Goal: Task Accomplishment & Management: Use online tool/utility

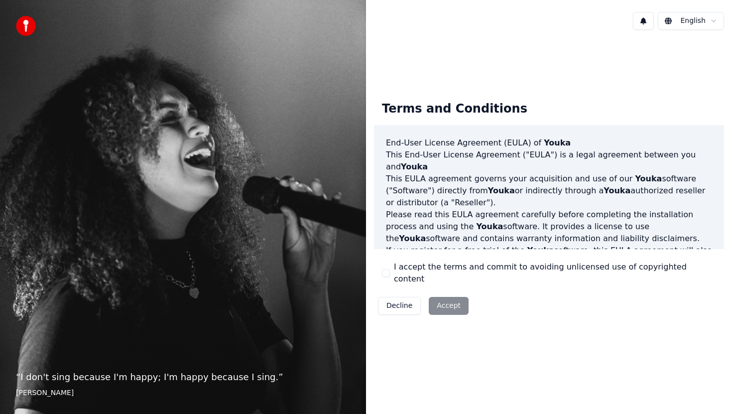
click at [408, 278] on label "I accept the terms and commit to avoiding unlicensed use of copyrighted content" at bounding box center [555, 273] width 322 height 24
click at [390, 277] on button "I accept the terms and commit to avoiding unlicensed use of copyrighted content" at bounding box center [386, 273] width 8 height 8
click at [442, 297] on button "Accept" at bounding box center [449, 306] width 40 height 18
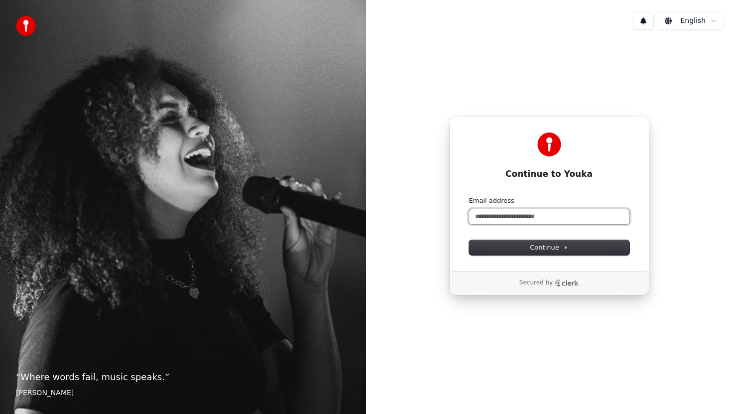
click at [523, 216] on input "Email address" at bounding box center [549, 216] width 160 height 15
click at [469, 196] on button "submit" at bounding box center [469, 196] width 0 height 0
type input "**********"
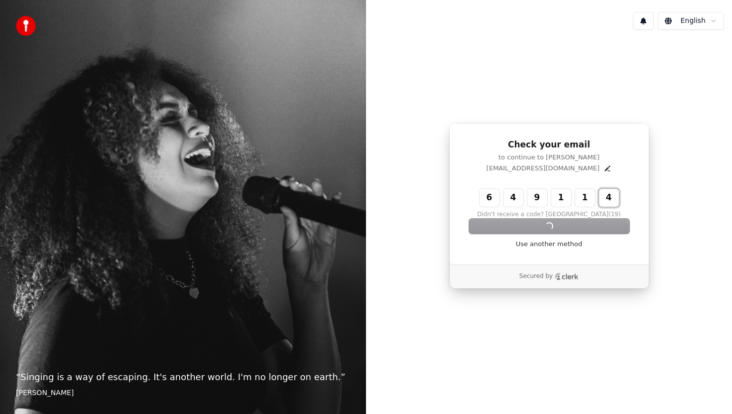
type input "******"
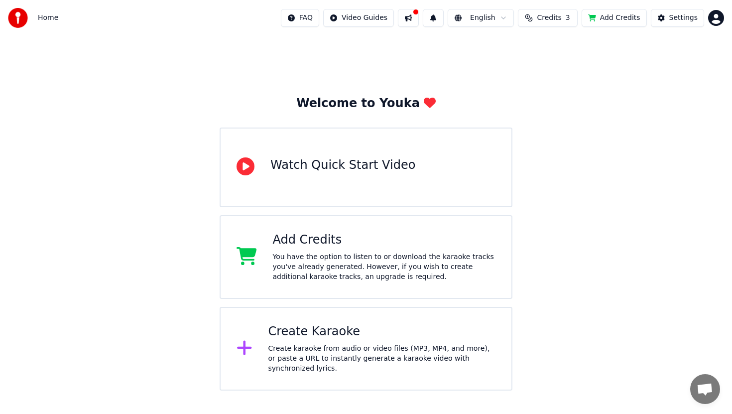
click at [327, 180] on div "Watch Quick Start Video" at bounding box center [366, 167] width 293 height 80
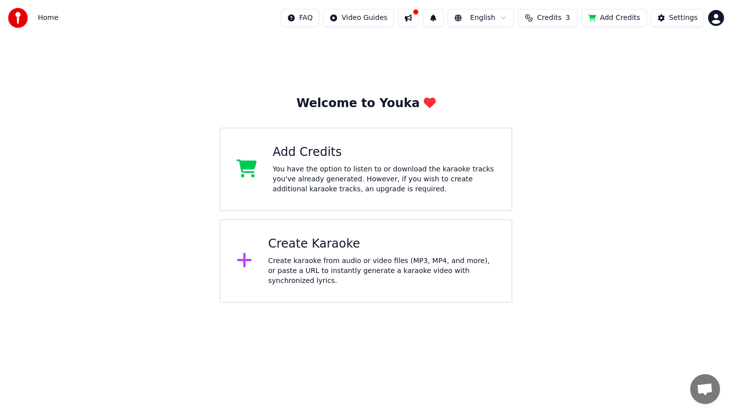
click at [285, 252] on div "Create Karaoke Create karaoke from audio or video files (MP3, MP4, and more), o…" at bounding box center [382, 261] width 228 height 50
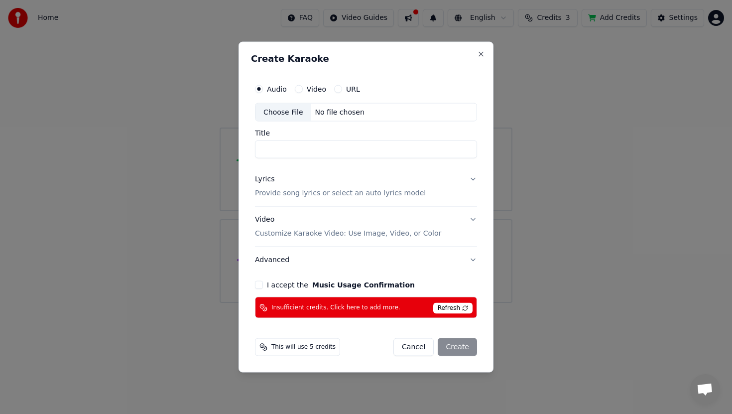
click at [317, 109] on div "No file chosen" at bounding box center [339, 112] width 57 height 10
click at [368, 151] on input "Title" at bounding box center [366, 149] width 222 height 18
click at [360, 177] on div "Lyrics Provide song lyrics or select an auto lyrics model" at bounding box center [340, 186] width 171 height 24
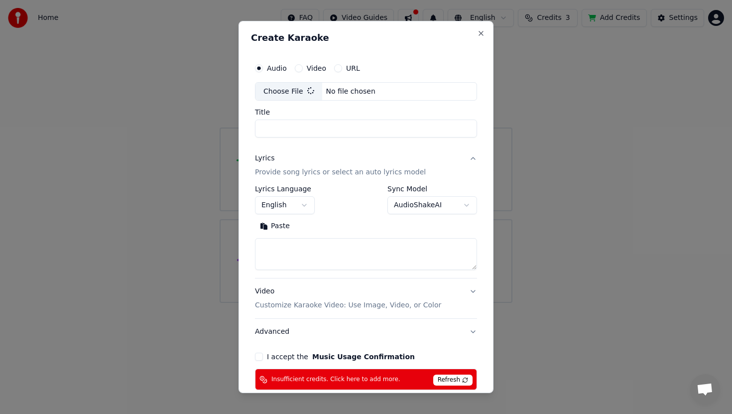
click at [295, 205] on button "English" at bounding box center [285, 206] width 60 height 18
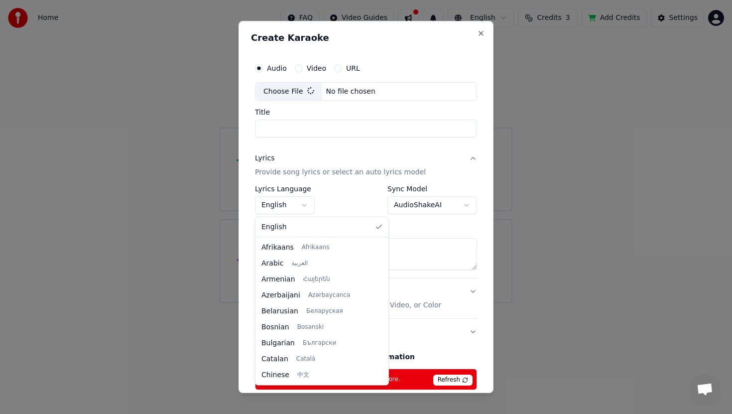
type input "**********"
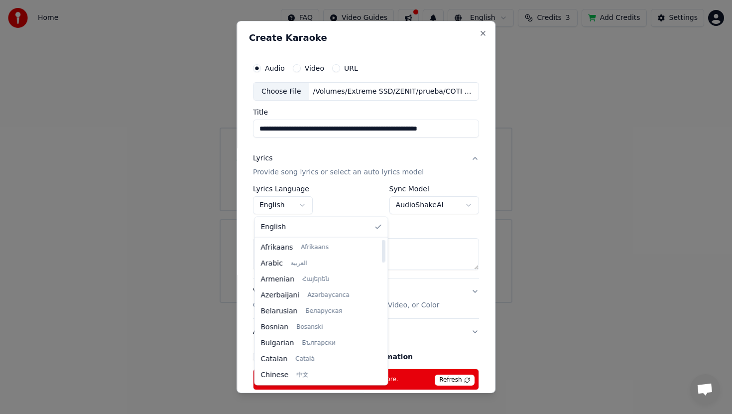
select select "**"
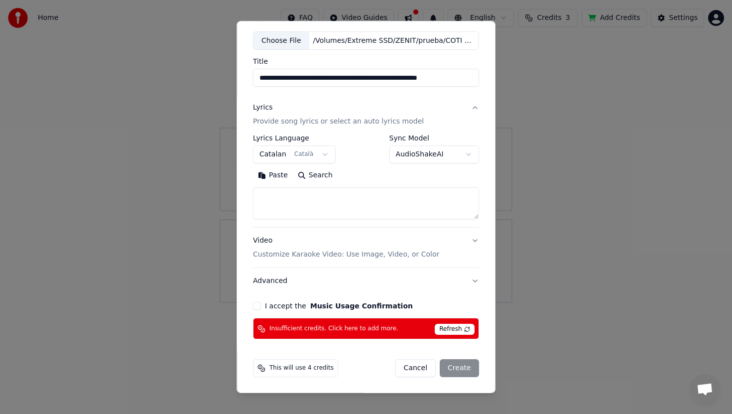
scroll to position [51, 0]
click at [256, 306] on button "I accept the Music Usage Confirmation" at bounding box center [257, 305] width 8 height 8
click at [456, 365] on div "Cancel Create" at bounding box center [437, 367] width 84 height 18
click at [415, 365] on button "Cancel" at bounding box center [415, 367] width 40 height 18
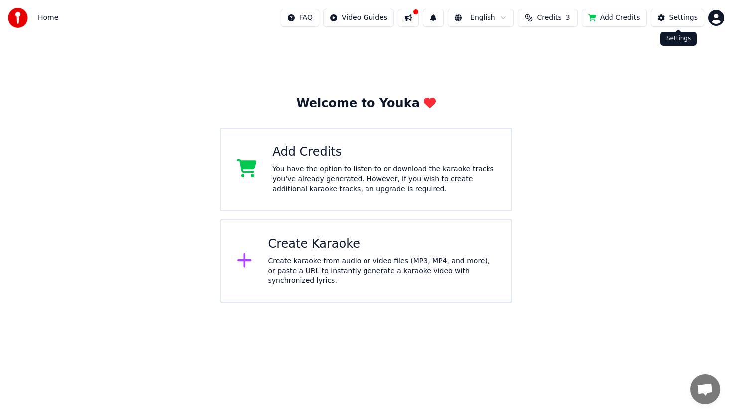
click at [716, 8] on div "Home FAQ Video Guides English Credits 3 Add Credits Settings" at bounding box center [366, 18] width 732 height 36
click at [716, 17] on html "Home FAQ Video Guides English Credits 3 Add Credits Settings Welcome to Youka A…" at bounding box center [366, 151] width 732 height 303
click at [364, 49] on html "Home FAQ Video Guides English Credits 3 Add Credits Settings Welcome to Youka A…" at bounding box center [366, 151] width 732 height 303
click at [548, 16] on span "Credits" at bounding box center [549, 18] width 24 height 10
click at [344, 88] on div "Welcome to Youka Add Credits You have the option to listen to or download the k…" at bounding box center [366, 169] width 732 height 267
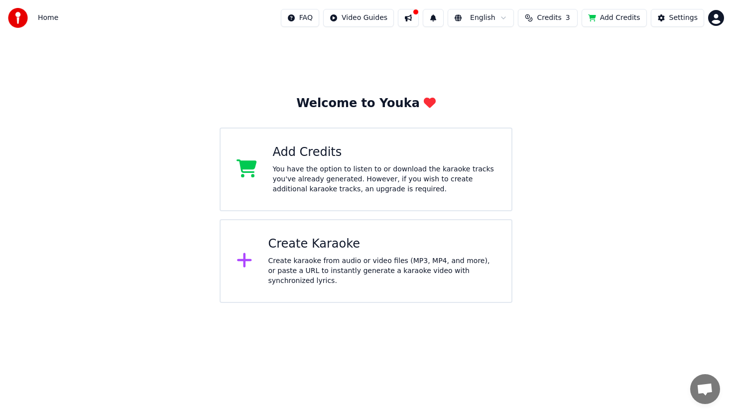
click at [320, 230] on div "Create Karaoke Create karaoke from audio or video files (MP3, MP4, and more), o…" at bounding box center [366, 261] width 293 height 84
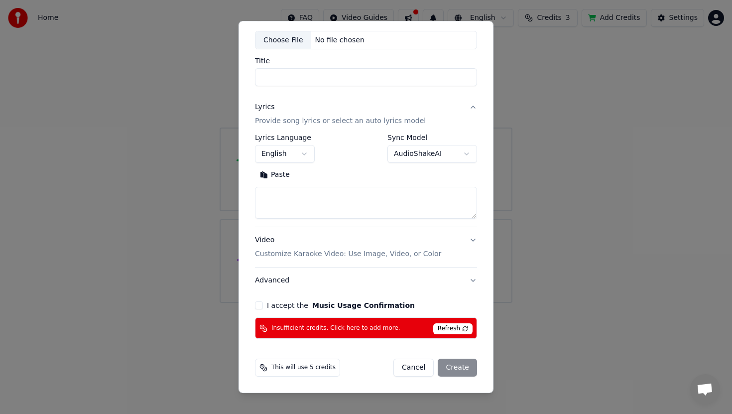
click at [447, 325] on span "Refresh" at bounding box center [452, 328] width 39 height 11
click at [403, 373] on button "Cancel" at bounding box center [413, 367] width 40 height 18
select select
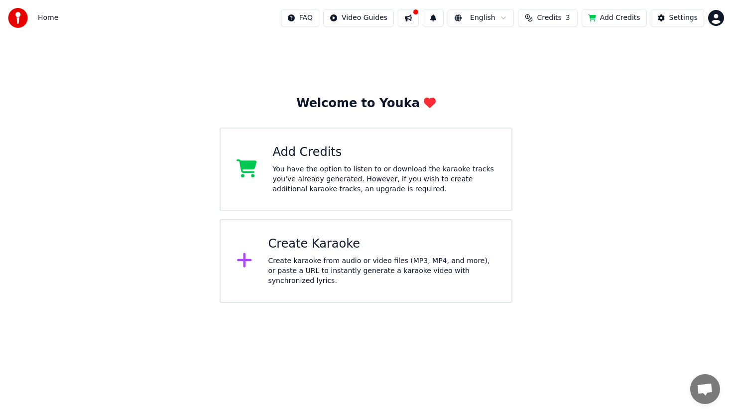
click at [543, 20] on span "Credits" at bounding box center [549, 18] width 24 height 10
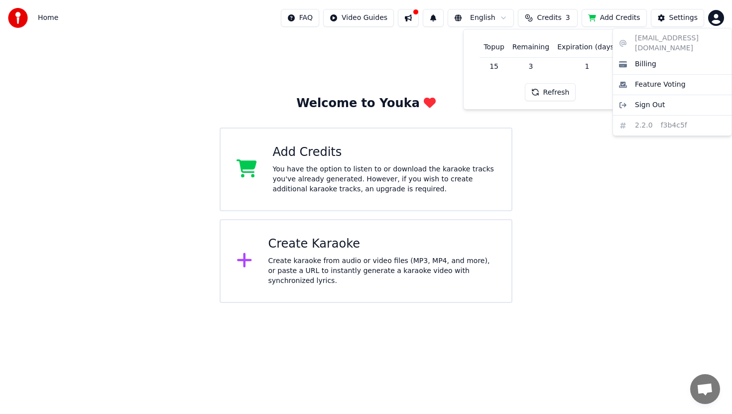
click at [718, 18] on html "Home FAQ Video Guides English Credits 3 Add Credits Settings Welcome to Youka A…" at bounding box center [366, 151] width 732 height 303
click at [658, 56] on div "Billing" at bounding box center [672, 64] width 114 height 16
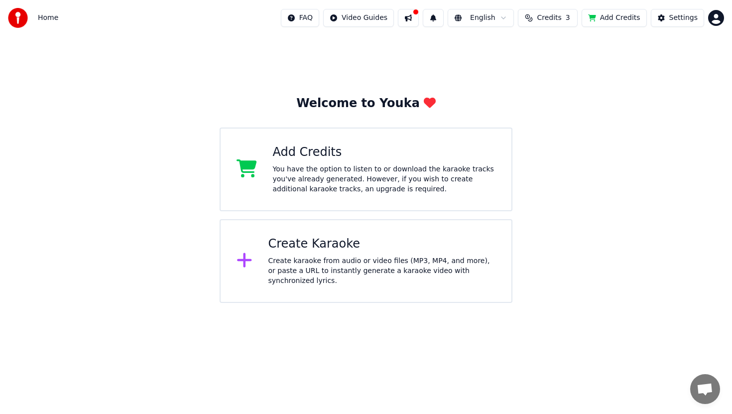
click at [716, 24] on html "Home FAQ Video Guides English Credits 3 Add Credits Settings Welcome to Youka A…" at bounding box center [366, 151] width 732 height 303
click at [712, 16] on html "Home FAQ Video Guides English Credits 3 Add Credits Settings Welcome to Youka A…" at bounding box center [366, 151] width 732 height 303
click at [628, 16] on button "Add Credits" at bounding box center [613, 18] width 65 height 18
click at [302, 257] on div "Create karaoke from audio or video files (MP3, MP4, and more), or paste a URL t…" at bounding box center [382, 271] width 228 height 30
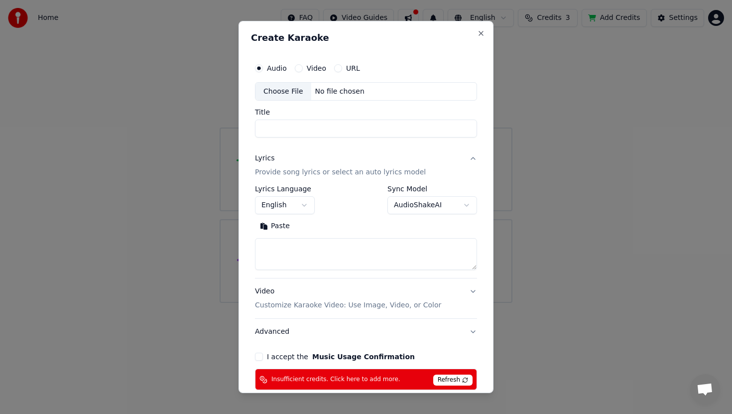
click at [311, 89] on div "No file chosen" at bounding box center [339, 92] width 57 height 10
type input "**********"
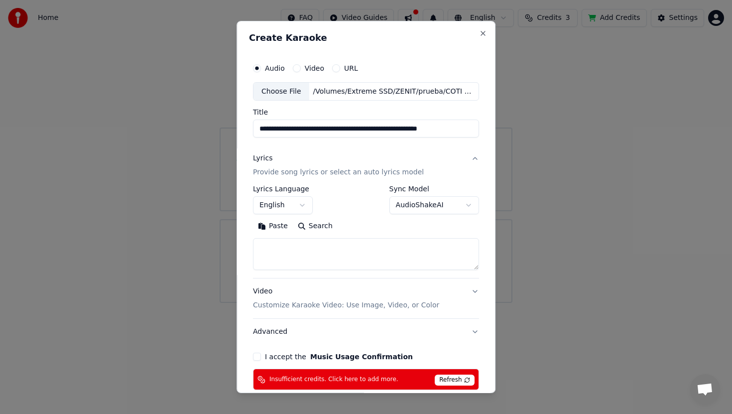
click at [298, 211] on body "**********" at bounding box center [366, 151] width 732 height 303
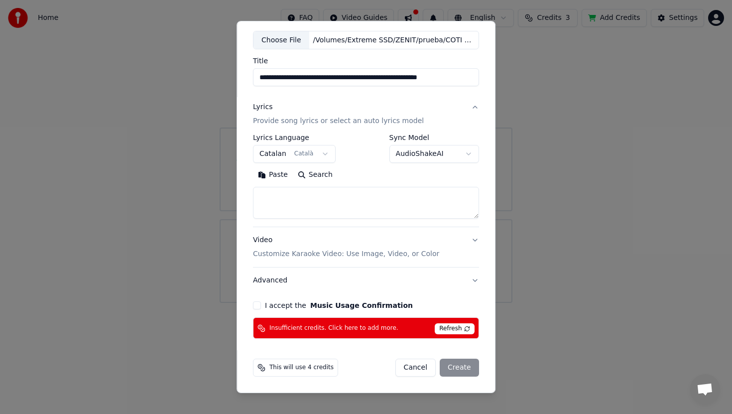
click at [257, 308] on button "I accept the Music Usage Confirmation" at bounding box center [257, 305] width 8 height 8
click at [452, 369] on div "Cancel Create" at bounding box center [437, 367] width 84 height 18
click at [455, 333] on span "Refresh" at bounding box center [454, 328] width 39 height 11
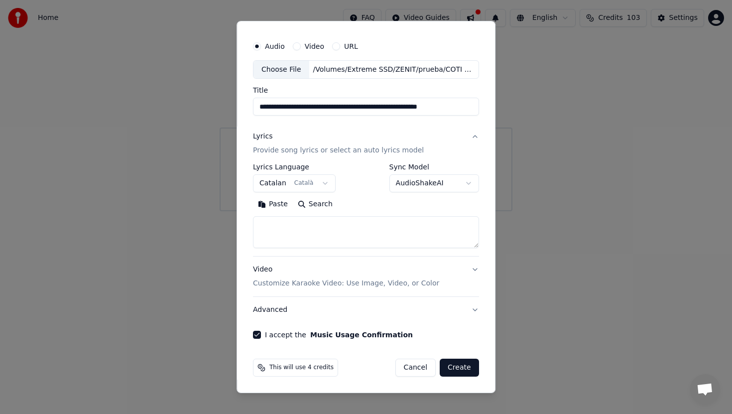
click at [463, 365] on button "Create" at bounding box center [459, 367] width 39 height 18
select select "**"
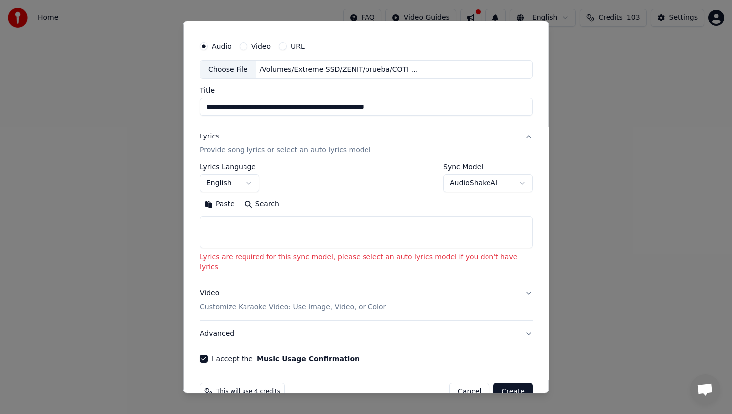
click at [360, 232] on textarea at bounding box center [366, 233] width 333 height 32
paste textarea "**********"
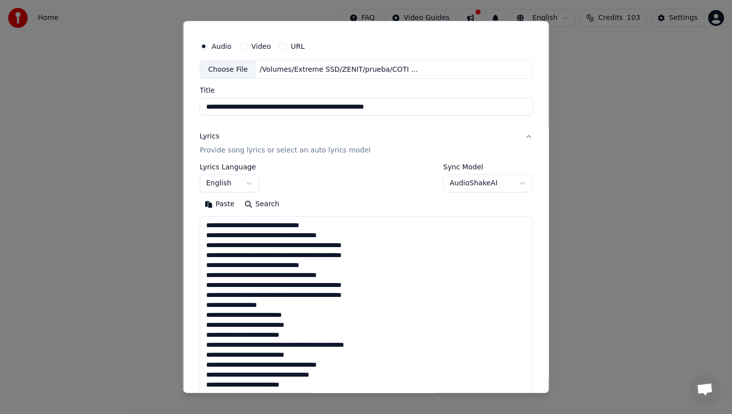
scroll to position [291, 0]
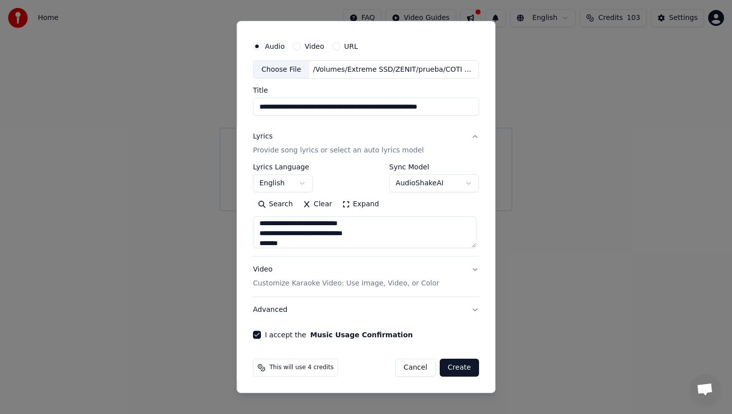
type textarea "**********"
click at [464, 369] on button "Create" at bounding box center [459, 367] width 39 height 18
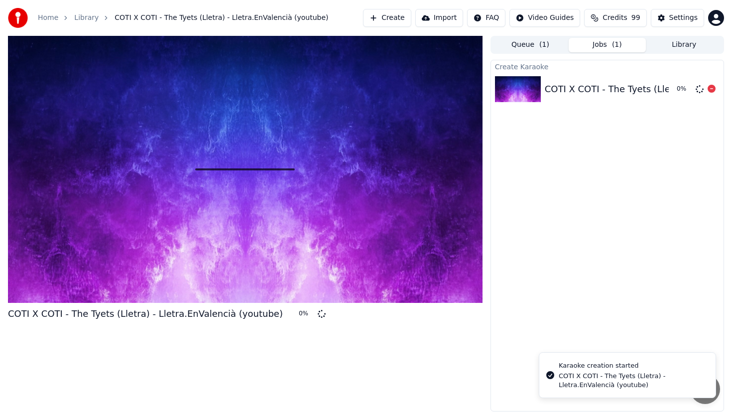
click at [635, 104] on div "COTI X COTI - The Tyets (Lletra) - Lletra.EnValencià (youtube) 0 %" at bounding box center [607, 89] width 232 height 34
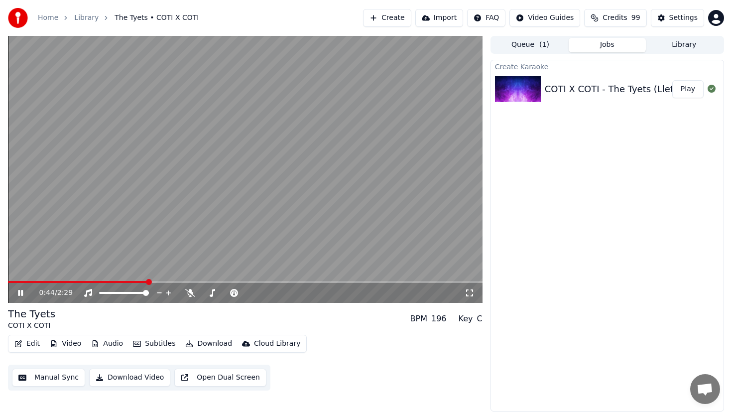
click at [403, 101] on video at bounding box center [245, 169] width 474 height 267
click at [25, 283] on div "0:44 / 2:29" at bounding box center [245, 293] width 474 height 20
click at [24, 282] on span at bounding box center [16, 282] width 16 height 2
click at [127, 221] on video at bounding box center [245, 169] width 474 height 267
click at [9, 278] on video at bounding box center [245, 169] width 474 height 267
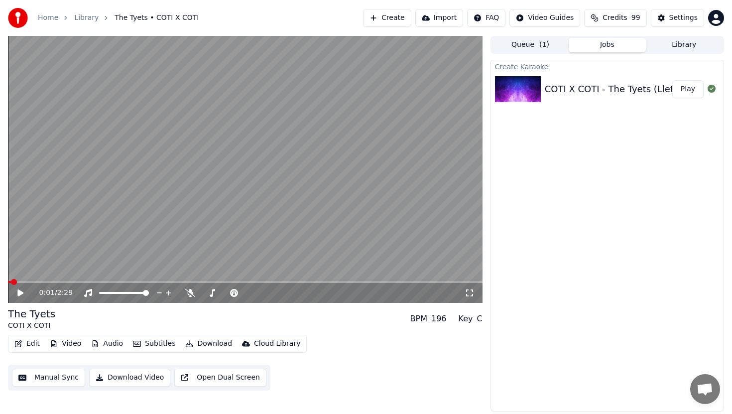
click at [11, 281] on span at bounding box center [9, 282] width 3 height 2
click at [95, 232] on video at bounding box center [245, 169] width 474 height 267
click at [251, 292] on span at bounding box center [226, 293] width 50 height 2
click at [348, 199] on video at bounding box center [245, 169] width 474 height 267
click at [666, 19] on button "Settings" at bounding box center [677, 18] width 53 height 18
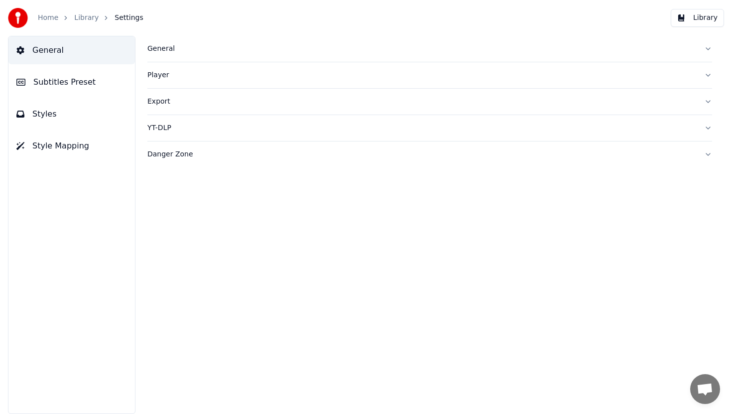
click at [186, 43] on button "General" at bounding box center [429, 49] width 565 height 26
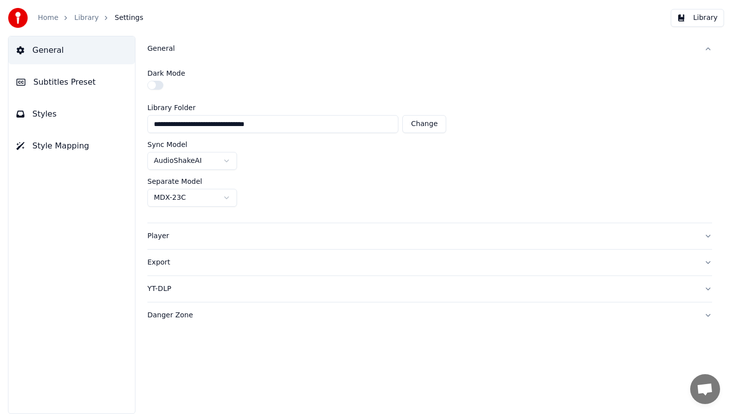
click at [93, 79] on button "Subtitles Preset" at bounding box center [71, 82] width 126 height 28
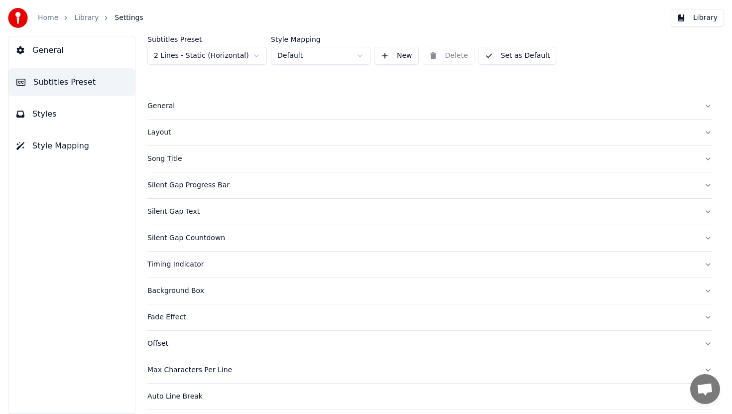
click at [205, 97] on button "General" at bounding box center [429, 106] width 565 height 26
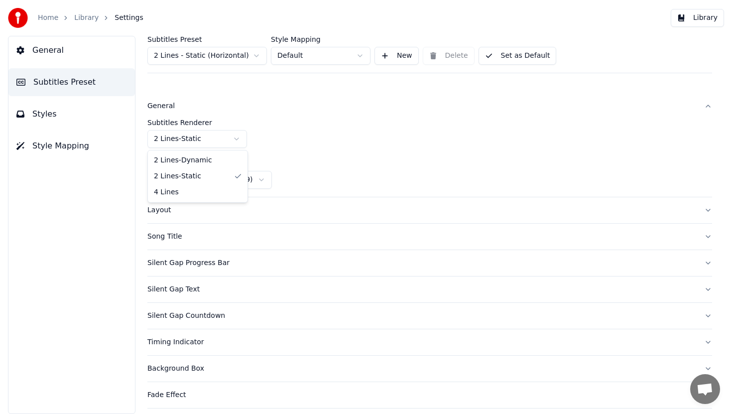
click at [218, 135] on html "Home Library Settings Library General Subtitles Preset Styles Style Mapping Sub…" at bounding box center [366, 207] width 732 height 414
click at [199, 201] on button "Layout" at bounding box center [429, 210] width 565 height 26
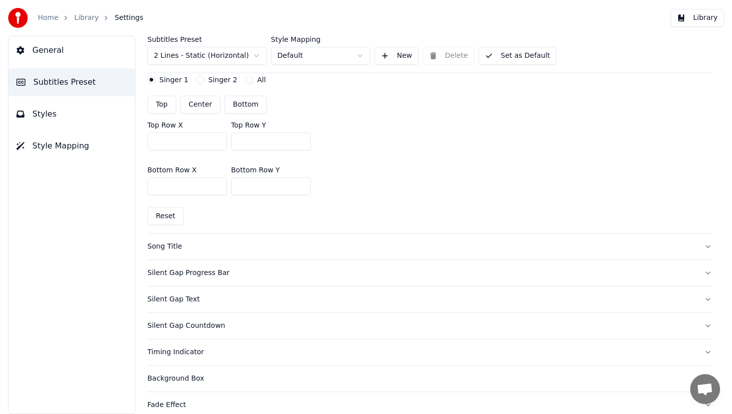
scroll to position [304, 0]
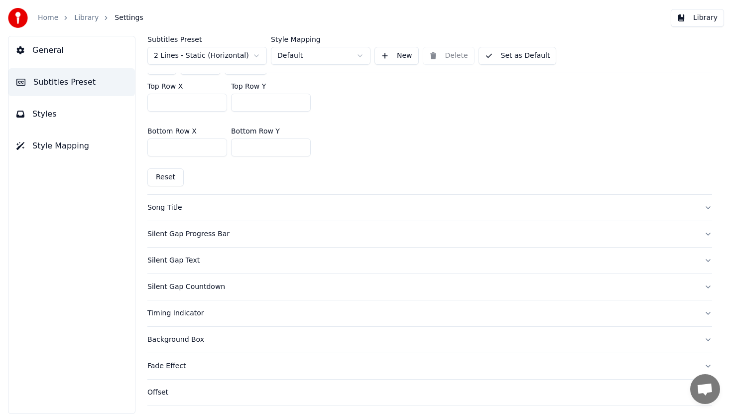
click at [214, 216] on button "Song Title" at bounding box center [429, 208] width 565 height 26
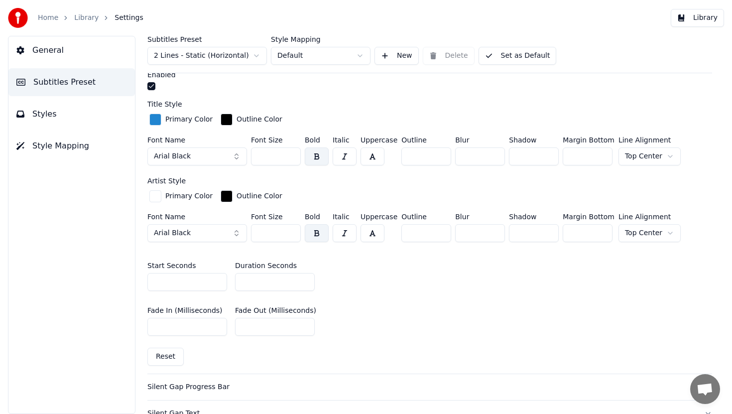
click at [151, 87] on button "button" at bounding box center [151, 86] width 8 height 8
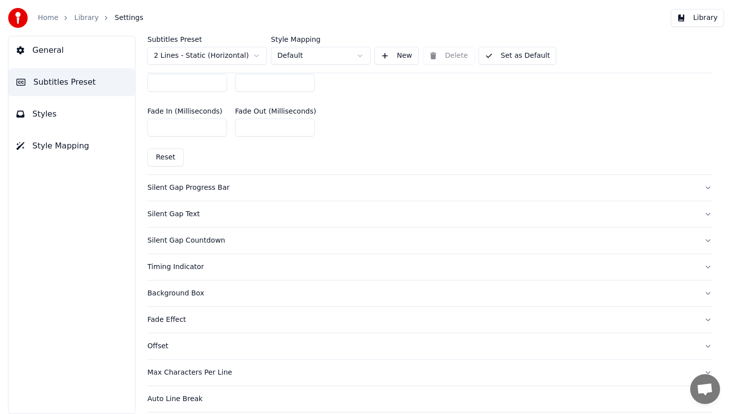
scroll to position [513, 0]
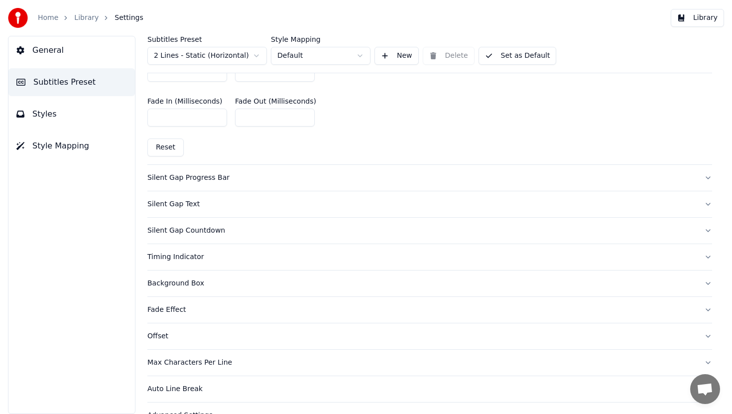
click at [238, 188] on button "Silent Gap Progress Bar" at bounding box center [429, 178] width 565 height 26
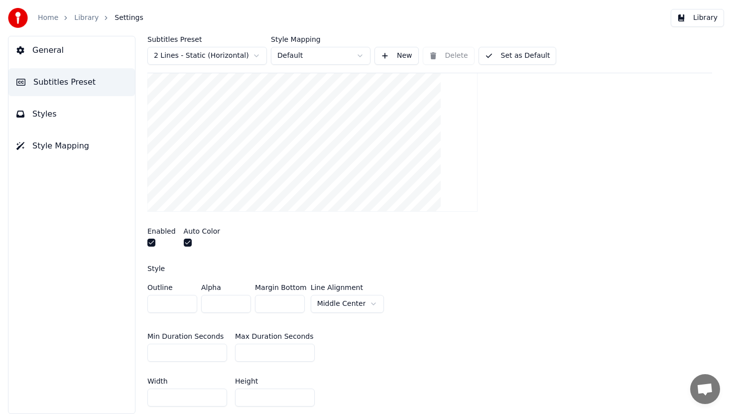
scroll to position [118, 0]
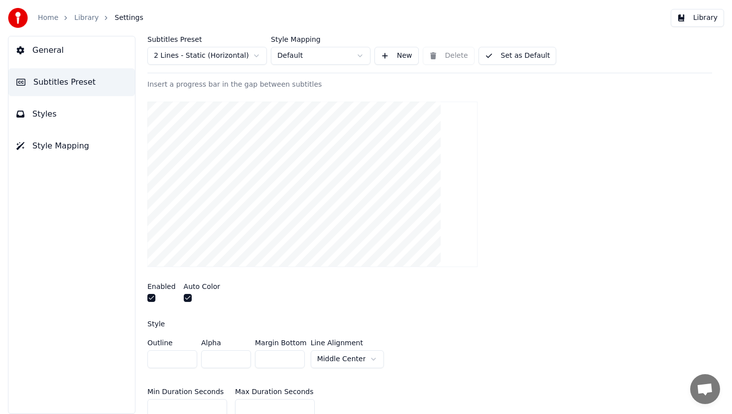
click at [150, 303] on div at bounding box center [161, 299] width 28 height 10
click at [150, 298] on button "button" at bounding box center [151, 298] width 8 height 8
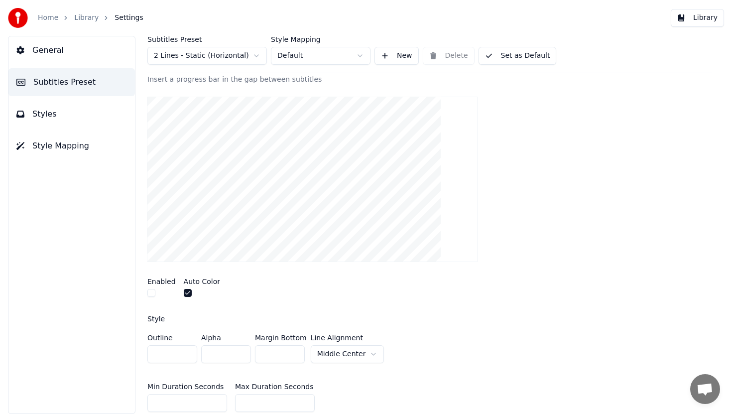
scroll to position [145, 0]
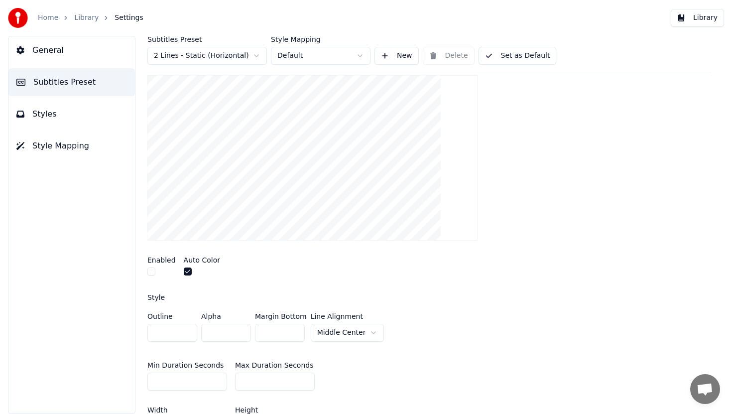
click at [149, 274] on button "button" at bounding box center [151, 271] width 8 height 8
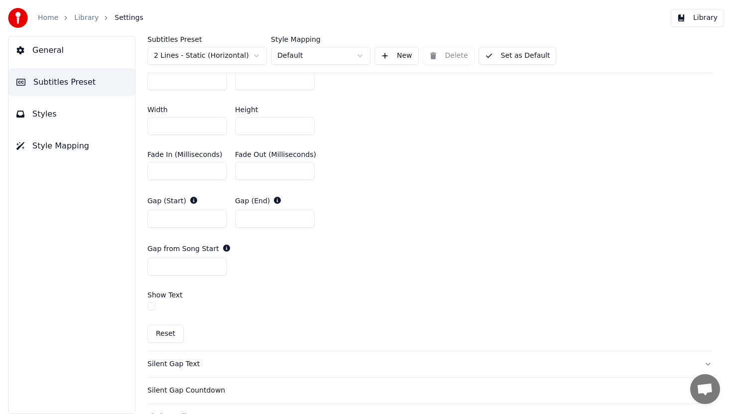
scroll to position [457, 0]
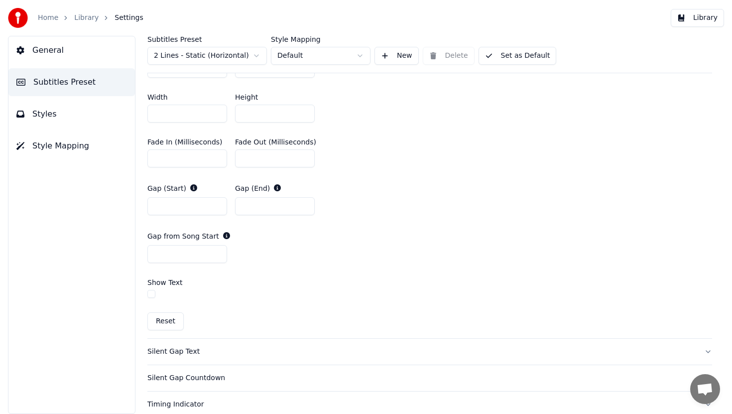
click at [149, 295] on button "button" at bounding box center [151, 294] width 8 height 8
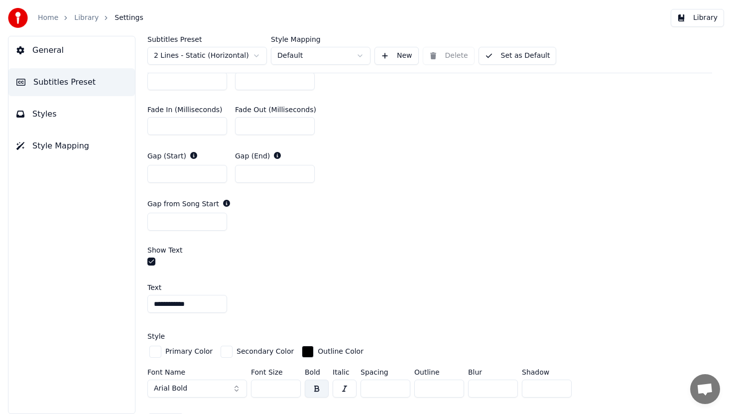
scroll to position [505, 0]
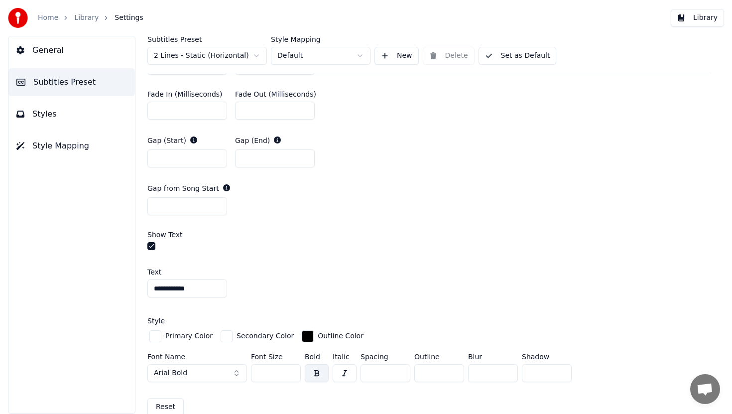
click at [150, 245] on button "button" at bounding box center [151, 246] width 8 height 8
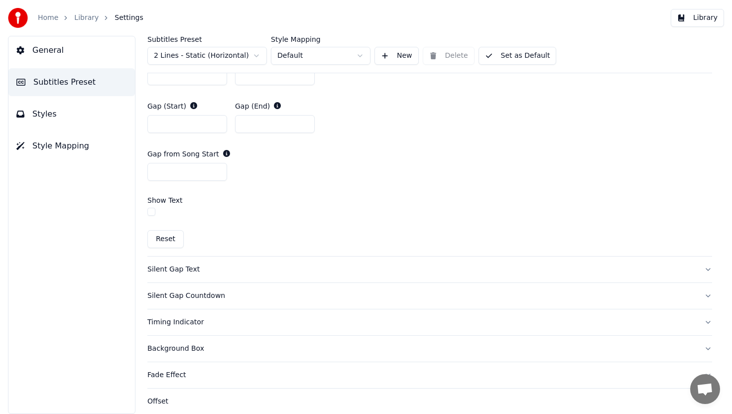
click at [167, 268] on div "Silent Gap Text" at bounding box center [421, 269] width 549 height 10
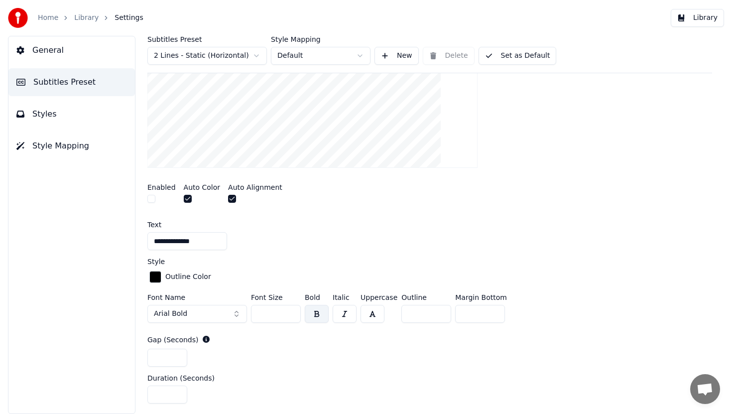
scroll to position [242, 0]
click at [153, 197] on button "button" at bounding box center [151, 200] width 8 height 8
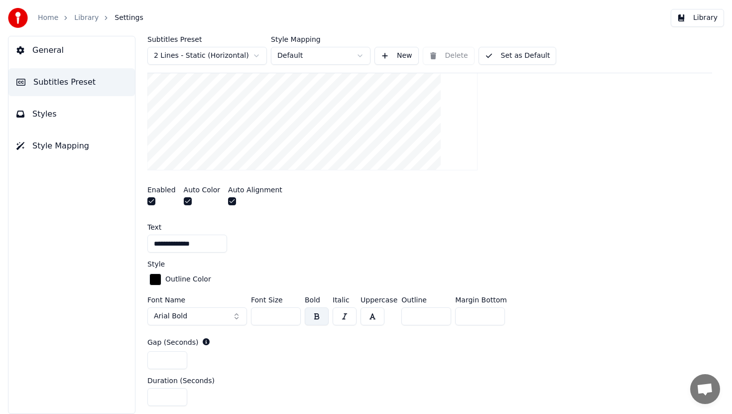
scroll to position [242, 0]
click at [228, 203] on button "button" at bounding box center [232, 201] width 8 height 8
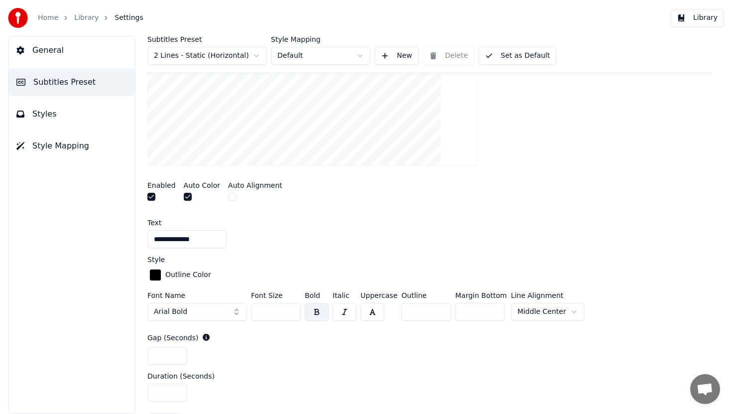
scroll to position [254, 0]
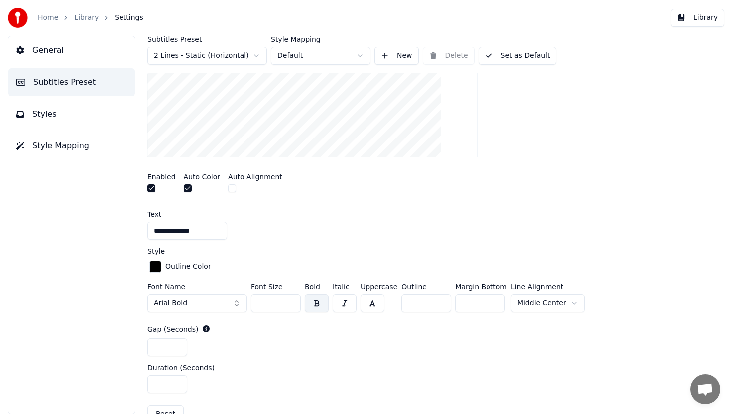
click at [538, 301] on html "**********" at bounding box center [366, 207] width 732 height 414
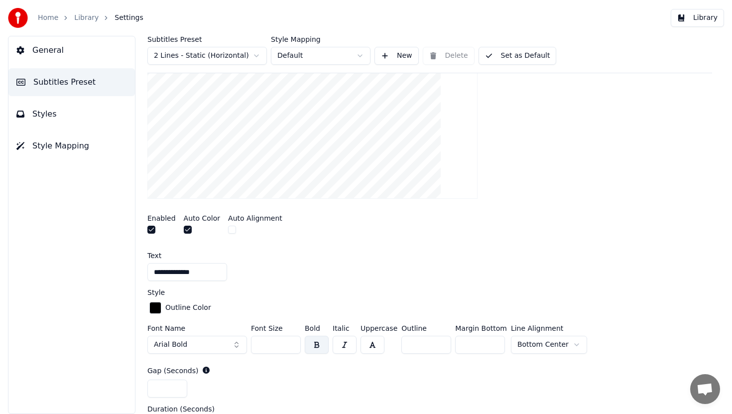
scroll to position [212, 0]
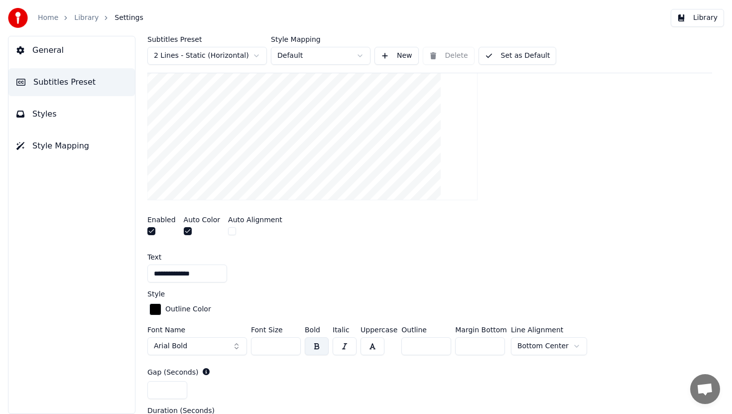
drag, startPoint x: 470, startPoint y: 343, endPoint x: 434, endPoint y: 343, distance: 36.3
click at [434, 343] on div "Font Name Arial Bold Font Size ** Bold Italic Uppercase Outline * Margin Bottom…" at bounding box center [429, 342] width 565 height 33
type input "**"
click at [560, 296] on div "Style" at bounding box center [429, 293] width 565 height 7
click at [480, 345] on input "**" at bounding box center [480, 346] width 50 height 18
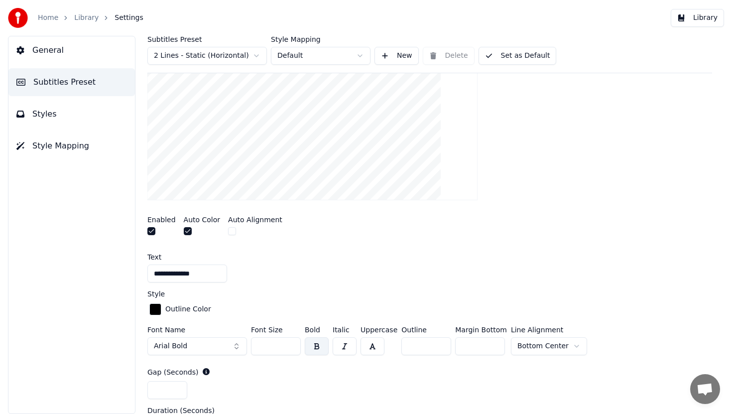
click at [480, 345] on input "**" at bounding box center [480, 346] width 50 height 18
click at [692, 16] on button "Library" at bounding box center [697, 18] width 53 height 18
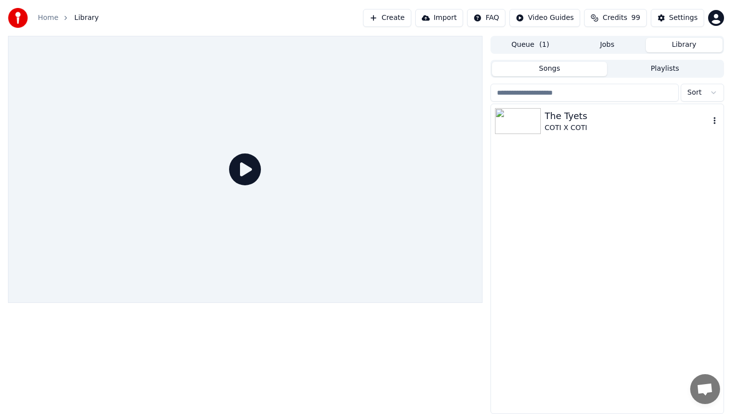
click at [573, 121] on div "The Tyets" at bounding box center [627, 116] width 165 height 14
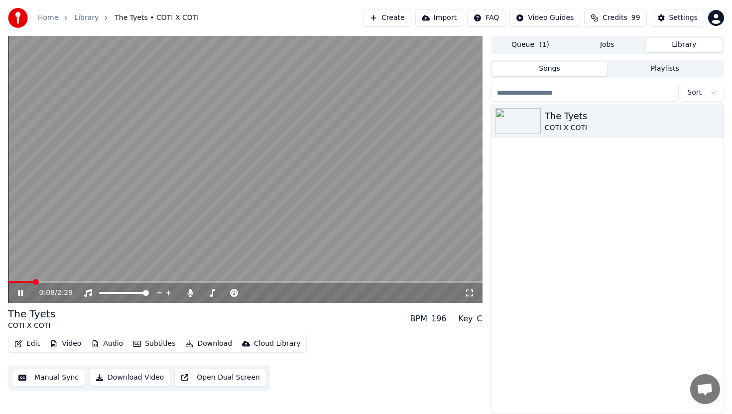
click at [34, 281] on span at bounding box center [245, 282] width 474 height 2
click at [20, 282] on span at bounding box center [14, 282] width 12 height 2
click at [18, 281] on span at bounding box center [19, 282] width 23 height 2
click at [98, 193] on video at bounding box center [245, 169] width 474 height 267
click at [682, 23] on button "Settings" at bounding box center [677, 18] width 53 height 18
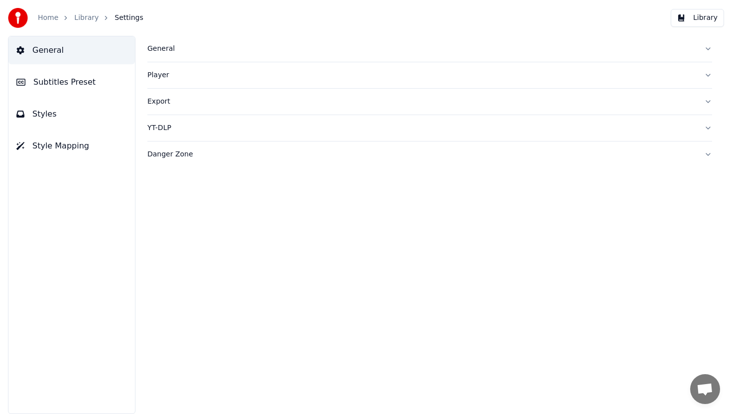
click at [179, 48] on div "General" at bounding box center [421, 49] width 549 height 10
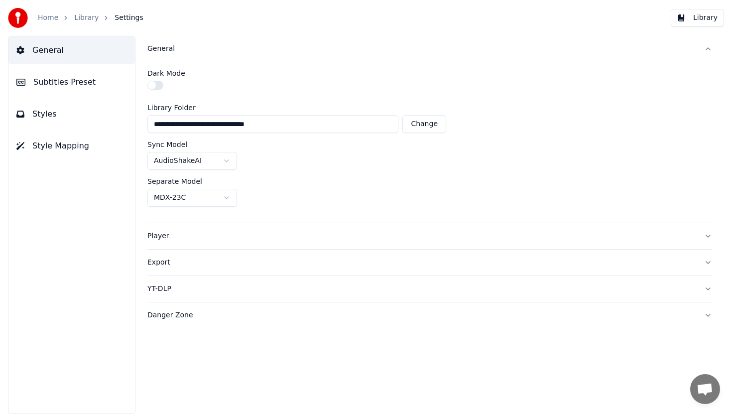
click at [94, 87] on button "Subtitles Preset" at bounding box center [71, 82] width 126 height 28
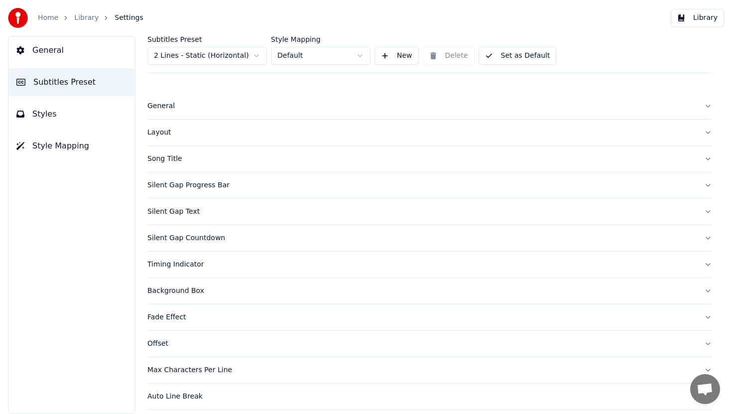
click at [83, 109] on button "Styles" at bounding box center [71, 114] width 126 height 28
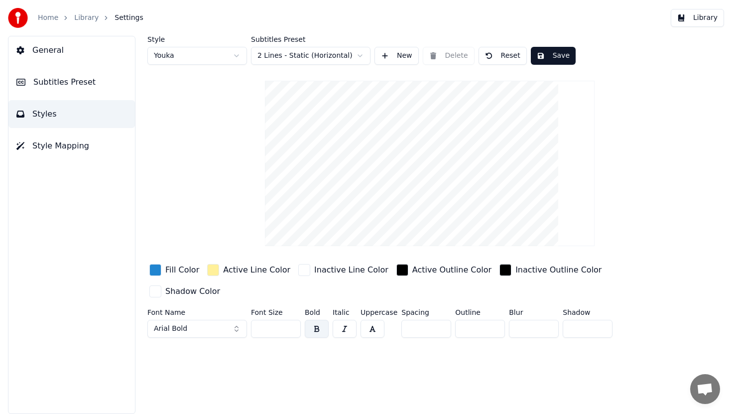
click at [158, 268] on div "button" at bounding box center [155, 270] width 12 height 12
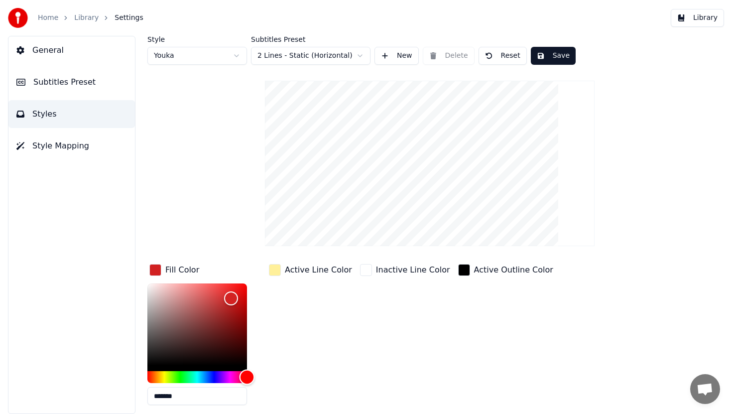
type input "*******"
drag, startPoint x: 236, startPoint y: 378, endPoint x: 278, endPoint y: 378, distance: 42.3
click at [278, 378] on div "Fill Color ******* Active Line Color Inactive Line Color Active Outline Color I…" at bounding box center [403, 348] width 512 height 172
click at [280, 269] on div "button" at bounding box center [275, 270] width 12 height 12
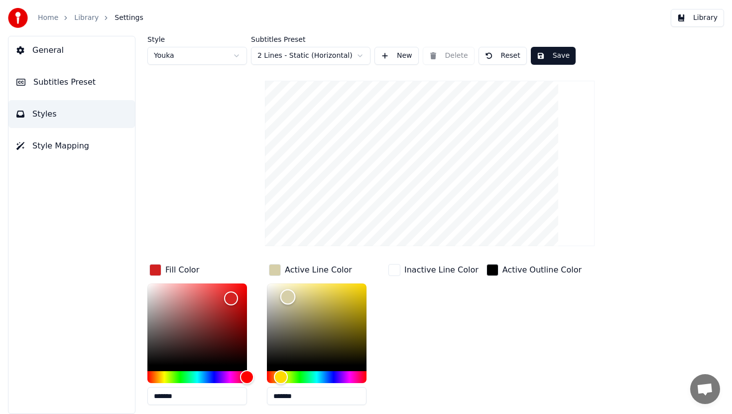
type input "*******"
drag, startPoint x: 306, startPoint y: 308, endPoint x: 239, endPoint y: 260, distance: 82.2
click at [239, 260] on div "Style Youka Subtitles Preset 2 Lines - Static (Horizontal) New Delete Reset Sav…" at bounding box center [429, 255] width 565 height 439
click at [206, 211] on div "Style Youka Subtitles Preset 2 Lines - Static (Horizontal) New Delete Reset Sav…" at bounding box center [429, 255] width 565 height 439
click at [41, 87] on span "Subtitles Preset" at bounding box center [64, 82] width 62 height 12
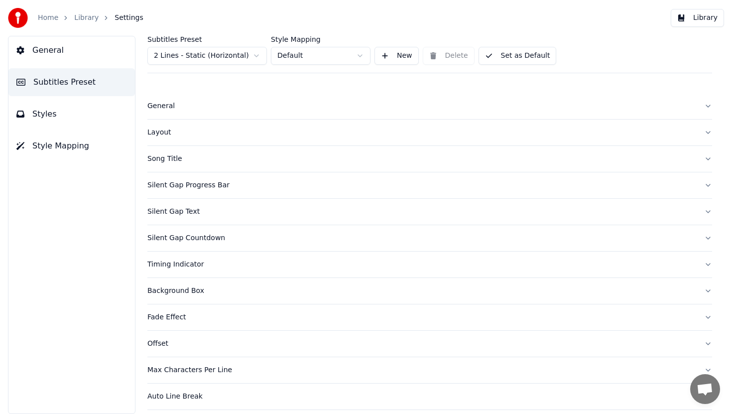
click at [193, 206] on button "Silent Gap Text" at bounding box center [429, 212] width 565 height 26
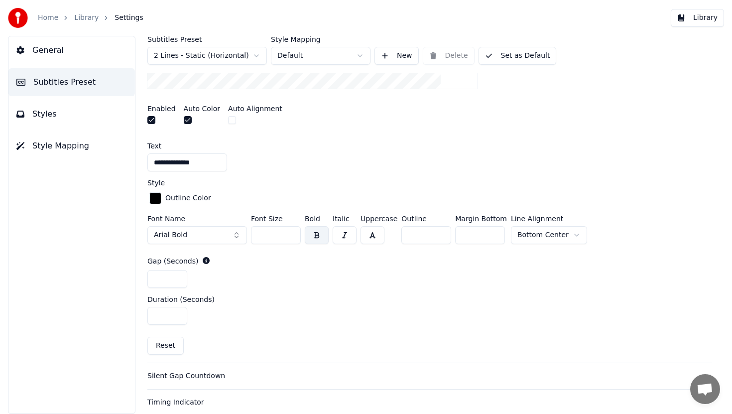
scroll to position [331, 0]
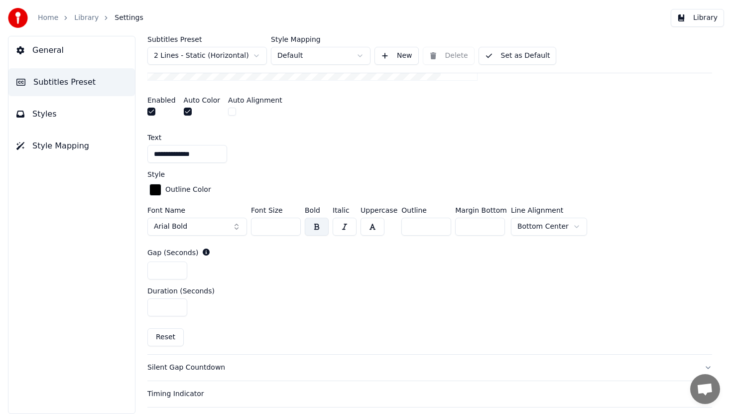
drag, startPoint x: 445, startPoint y: 225, endPoint x: 434, endPoint y: 225, distance: 11.0
click at [434, 225] on div "Font Name Arial Bold Font Size ** Bold Italic Uppercase Outline * Margin Bottom…" at bounding box center [429, 223] width 565 height 33
type input "***"
click at [549, 139] on div "Text" at bounding box center [429, 137] width 565 height 7
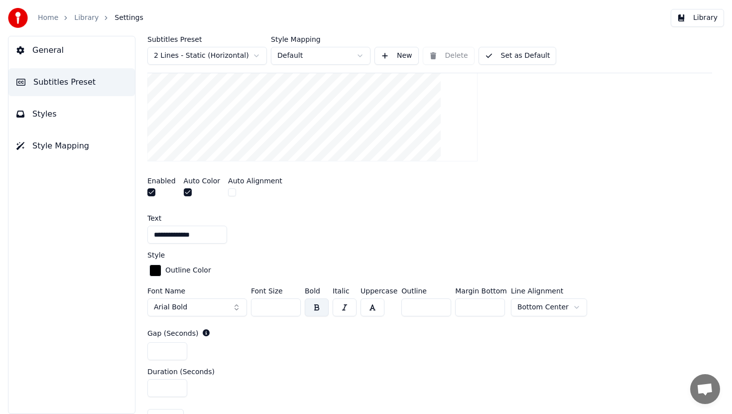
scroll to position [252, 0]
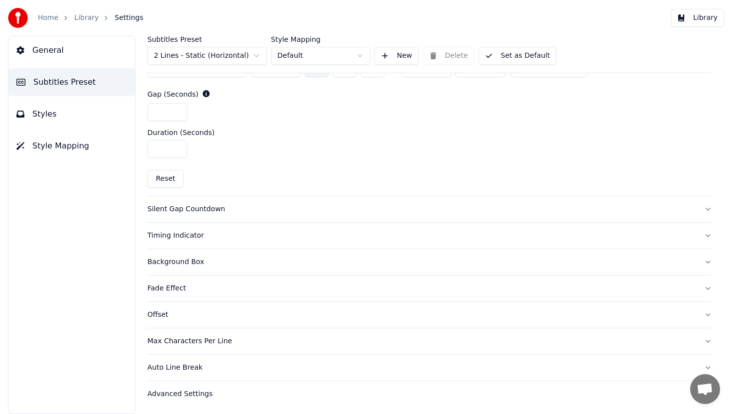
click at [460, 223] on button "Timing Indicator" at bounding box center [429, 236] width 565 height 26
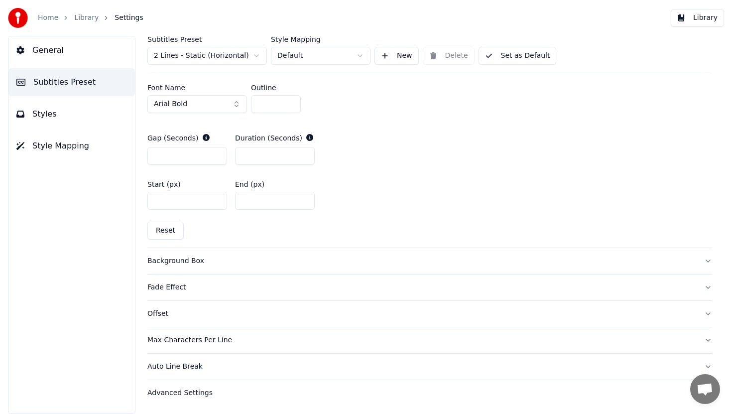
scroll to position [222, 0]
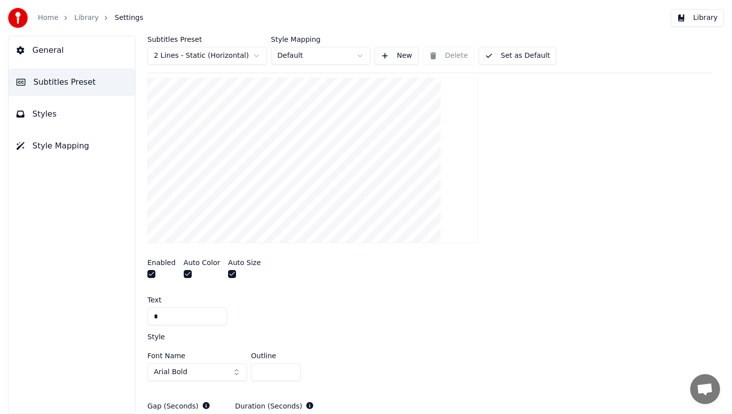
click at [153, 273] on button "button" at bounding box center [151, 274] width 8 height 8
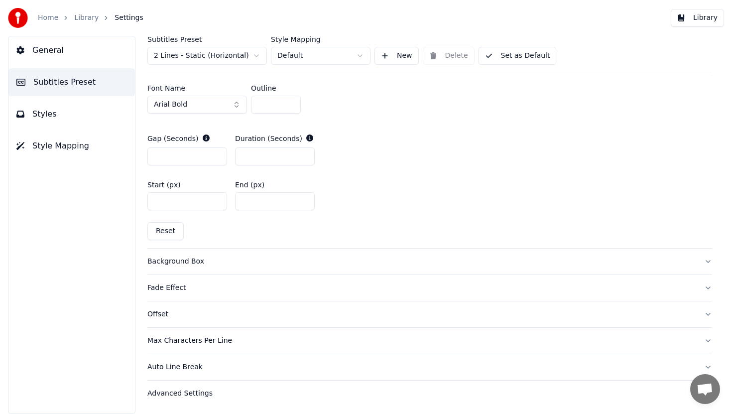
click at [270, 256] on div "Background Box" at bounding box center [421, 261] width 549 height 10
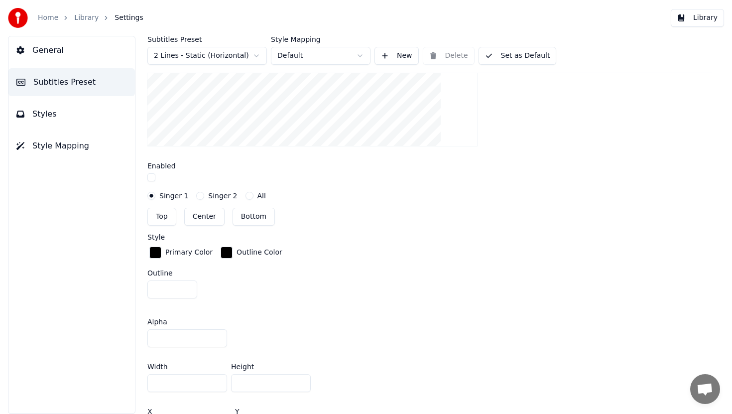
scroll to position [343, 0]
click at [150, 182] on div at bounding box center [429, 179] width 565 height 10
click at [152, 177] on button "button" at bounding box center [151, 178] width 8 height 8
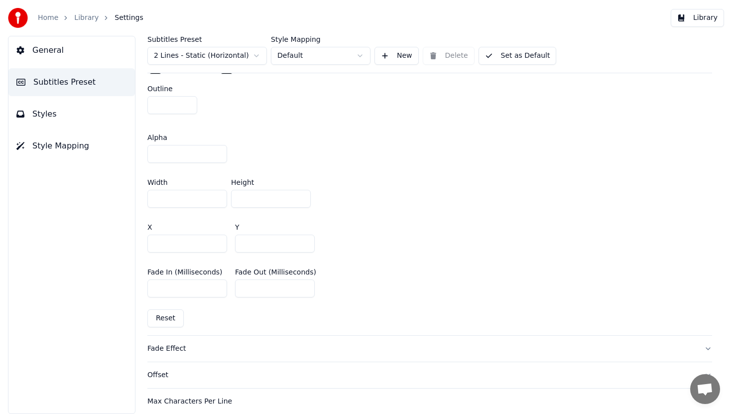
scroll to position [589, 0]
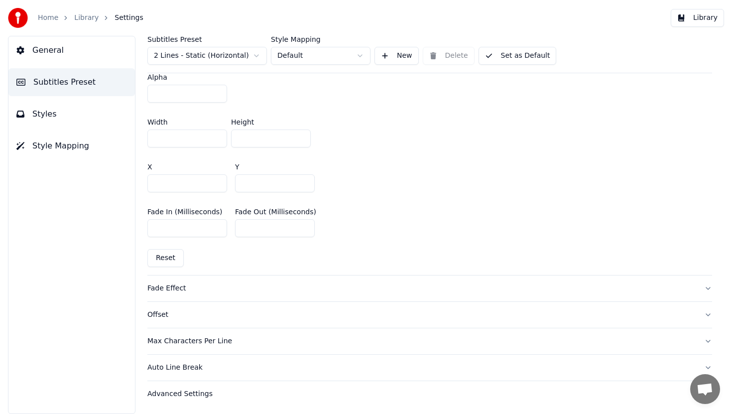
click at [273, 314] on div "Offset" at bounding box center [421, 315] width 549 height 10
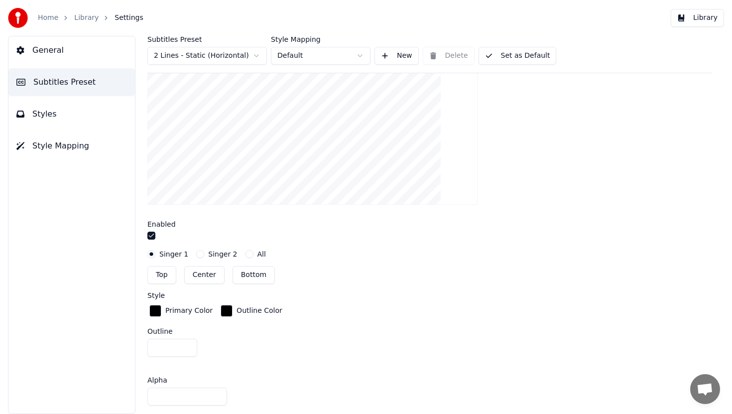
scroll to position [147, 0]
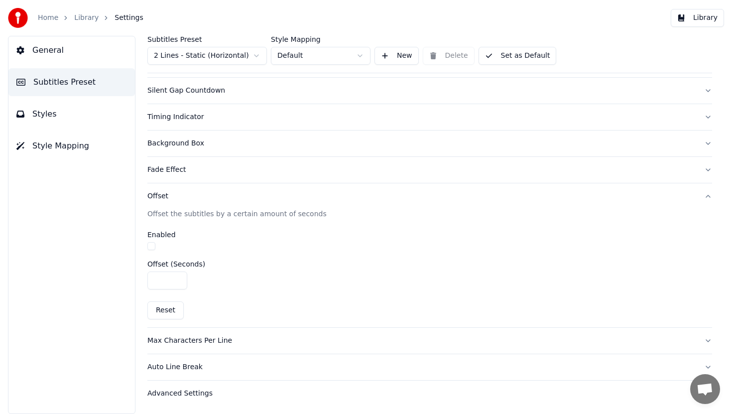
click at [279, 331] on button "Max Characters Per Line" at bounding box center [429, 341] width 565 height 26
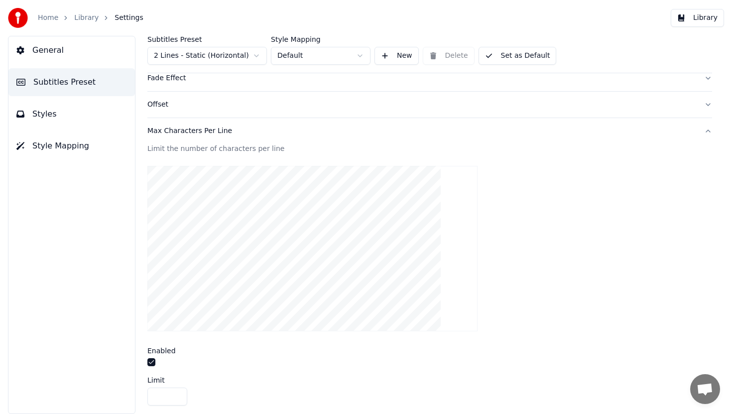
scroll to position [263, 0]
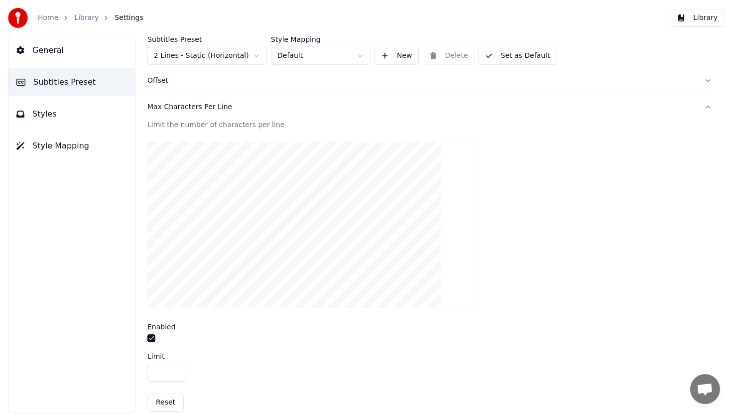
click at [150, 340] on button "button" at bounding box center [151, 338] width 8 height 8
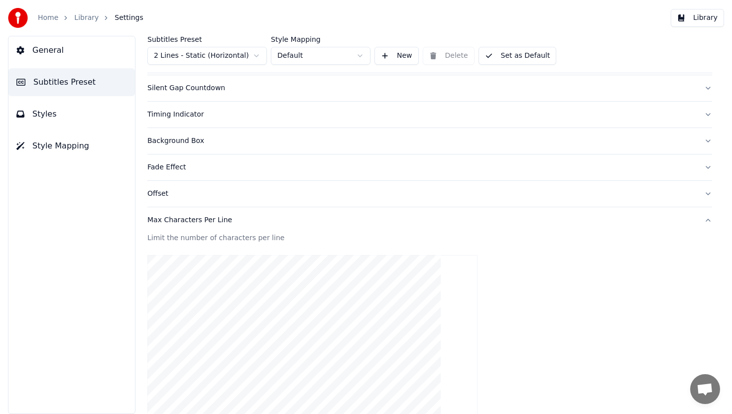
scroll to position [144, 0]
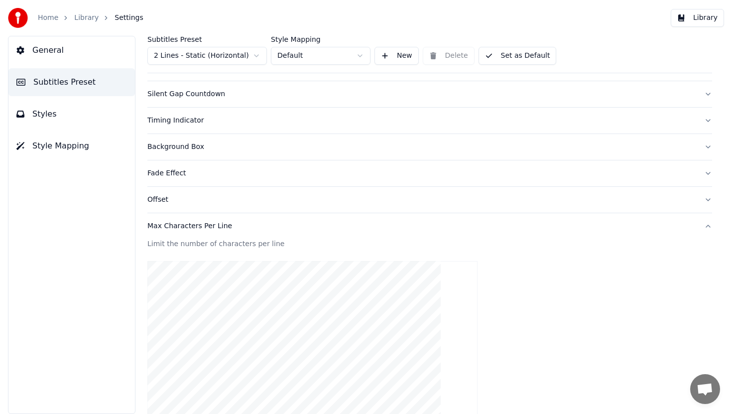
click at [221, 203] on div "Offset" at bounding box center [421, 200] width 549 height 10
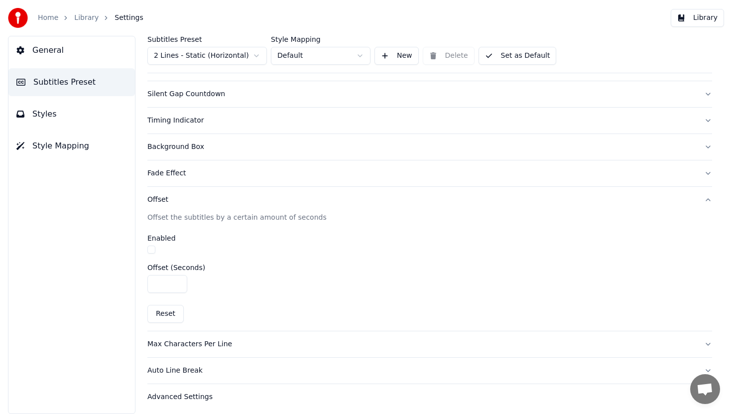
scroll to position [145, 0]
click at [223, 116] on div "Timing Indicator" at bounding box center [421, 119] width 549 height 10
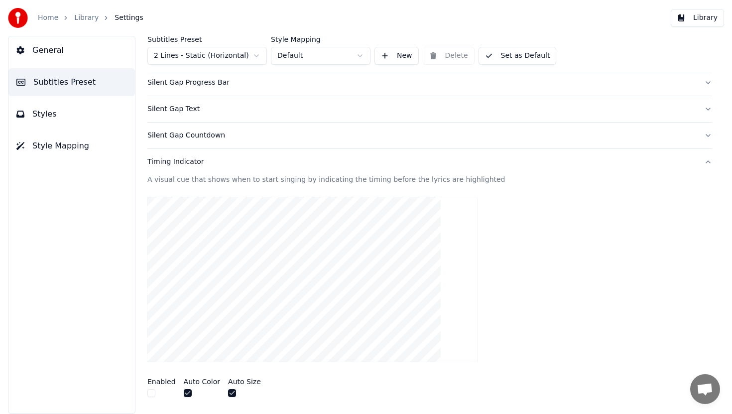
scroll to position [0, 0]
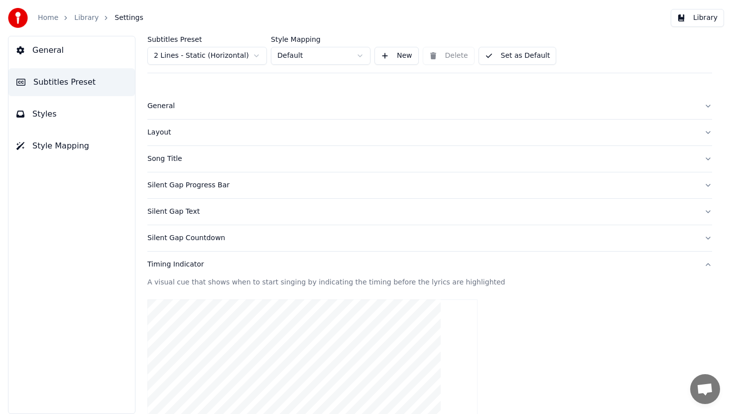
click at [204, 161] on div "Song Title" at bounding box center [421, 159] width 549 height 10
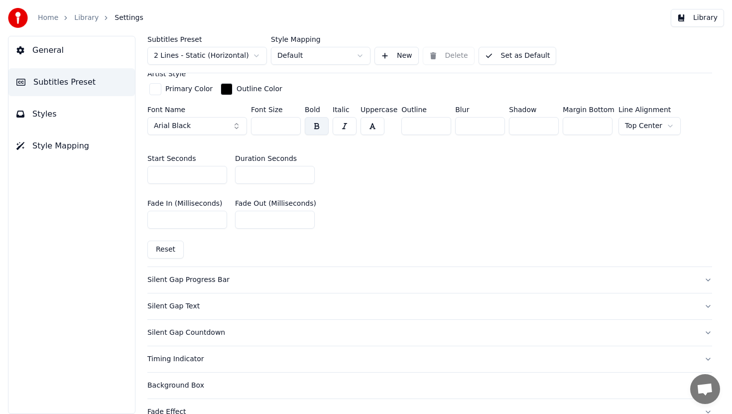
scroll to position [483, 0]
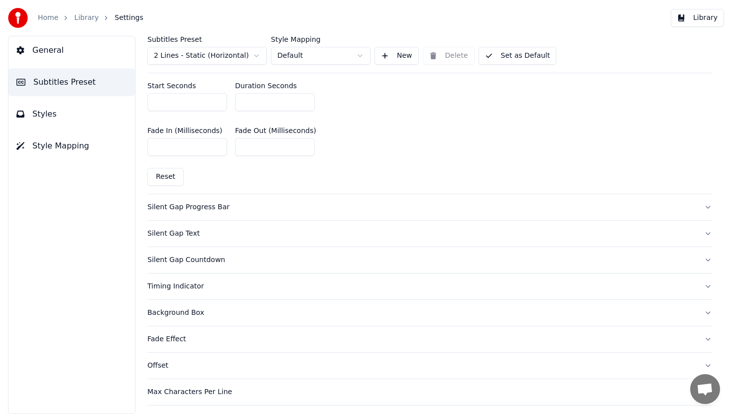
click at [199, 202] on div "Silent Gap Progress Bar" at bounding box center [421, 207] width 549 height 10
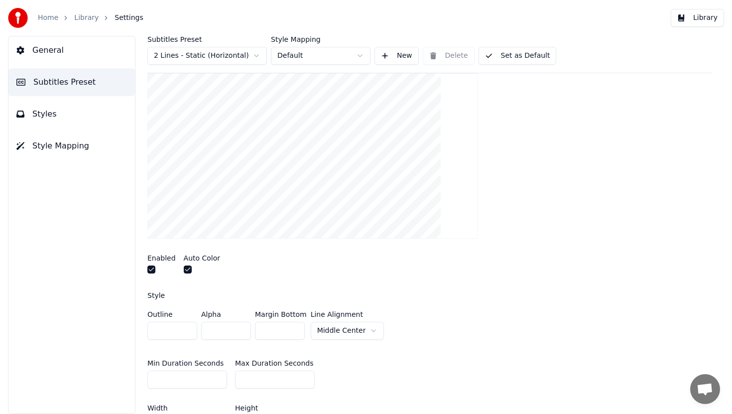
scroll to position [117, 0]
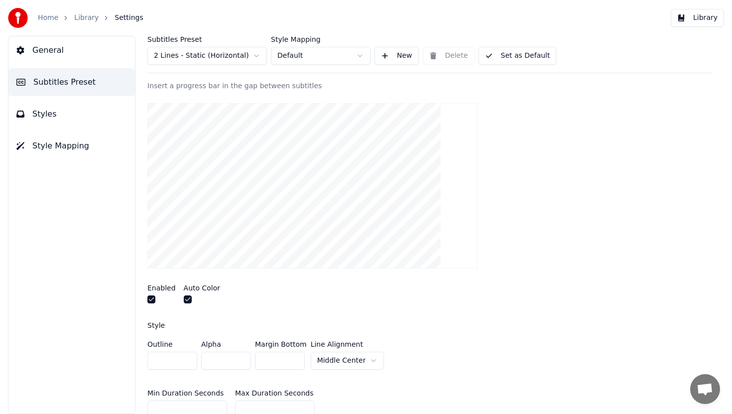
click at [153, 302] on button "button" at bounding box center [151, 299] width 8 height 8
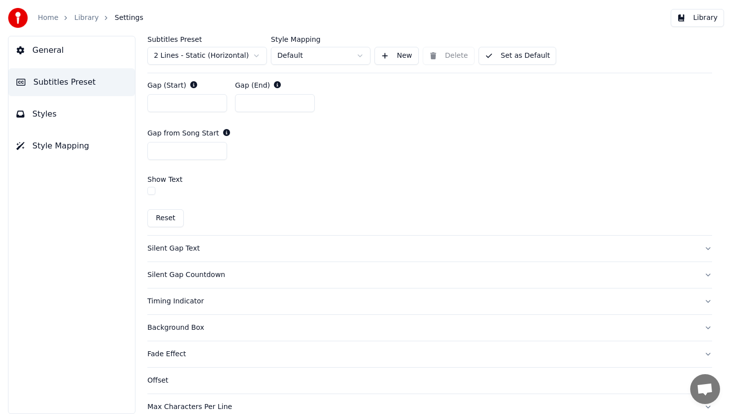
scroll to position [576, 0]
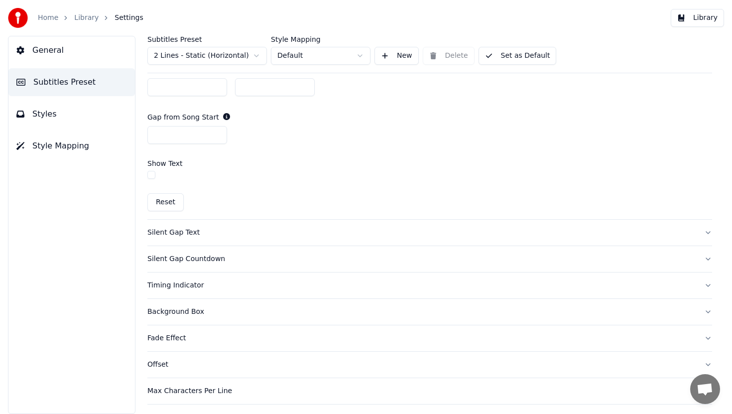
click at [378, 238] on button "Silent Gap Text" at bounding box center [429, 233] width 565 height 26
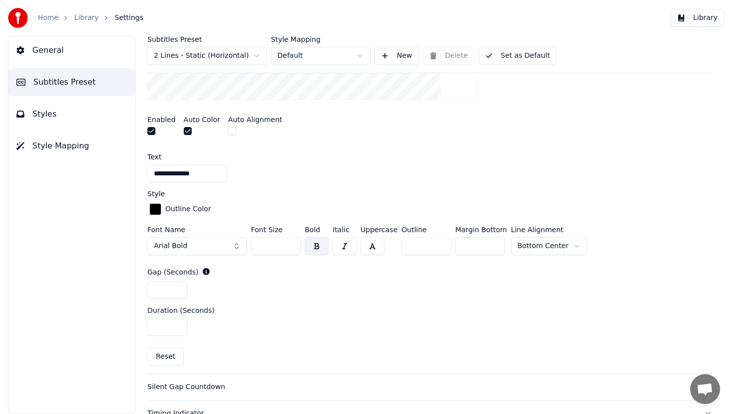
scroll to position [399, 0]
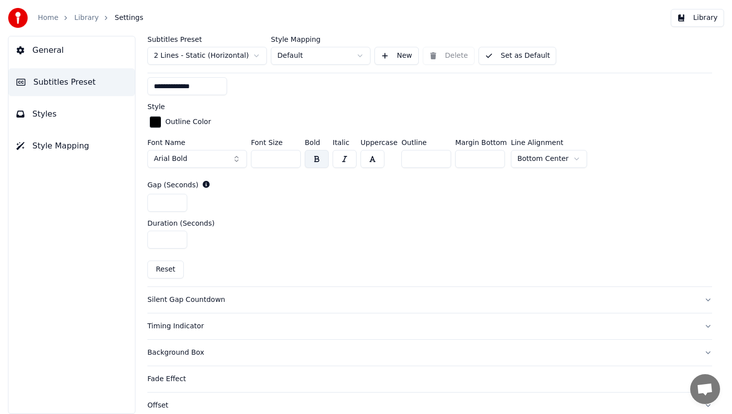
click at [307, 295] on div "Silent Gap Countdown" at bounding box center [421, 300] width 549 height 10
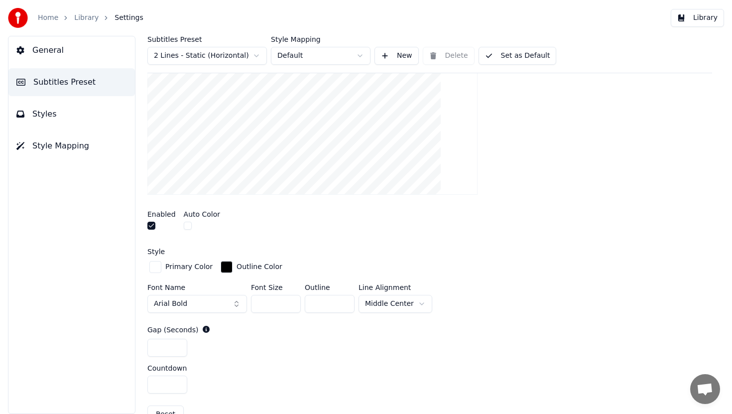
scroll to position [243, 0]
click at [153, 225] on button "button" at bounding box center [151, 226] width 8 height 8
click at [695, 17] on button "Library" at bounding box center [697, 18] width 53 height 18
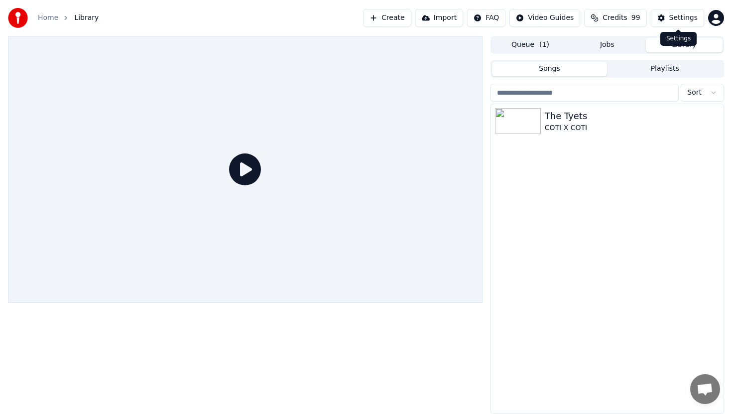
click at [666, 21] on button "Settings" at bounding box center [677, 18] width 53 height 18
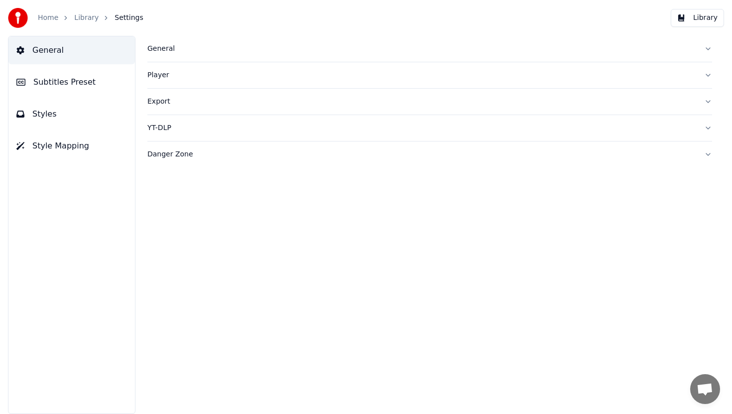
click at [203, 51] on div "General" at bounding box center [421, 49] width 549 height 10
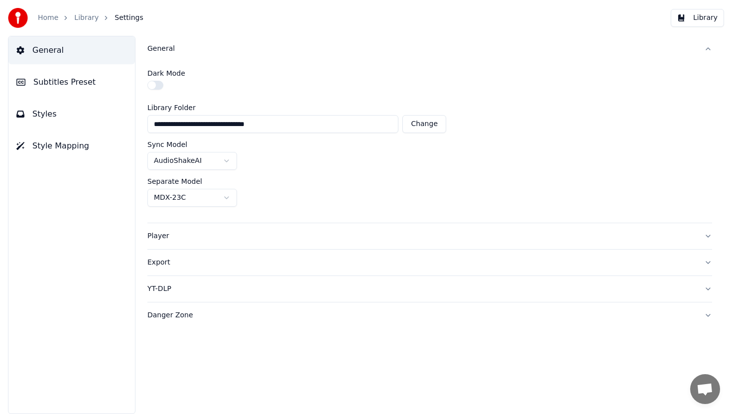
click at [80, 89] on button "Subtitles Preset" at bounding box center [71, 82] width 126 height 28
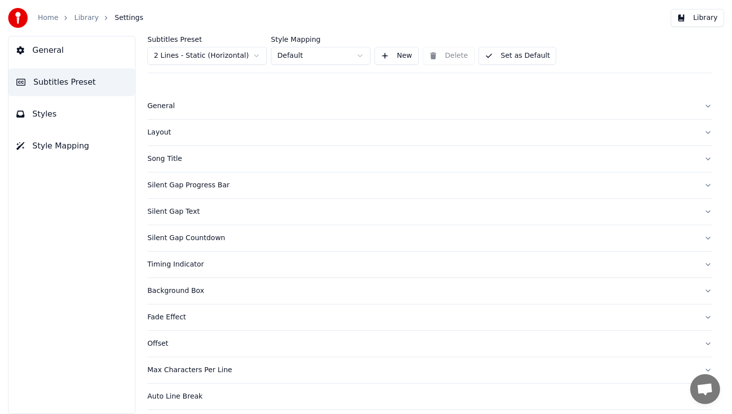
click at [183, 97] on button "General" at bounding box center [429, 106] width 565 height 26
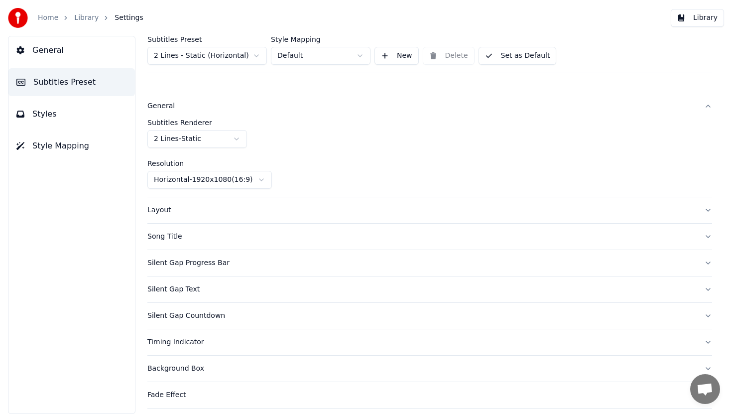
click at [102, 106] on button "Styles" at bounding box center [71, 114] width 126 height 28
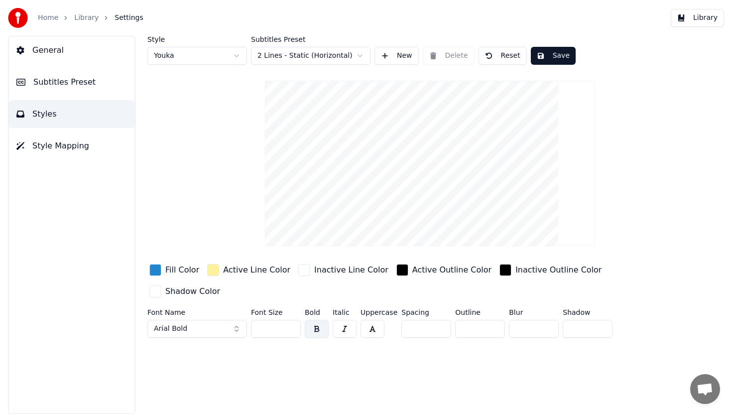
click at [91, 84] on button "Subtitles Preset" at bounding box center [71, 82] width 126 height 28
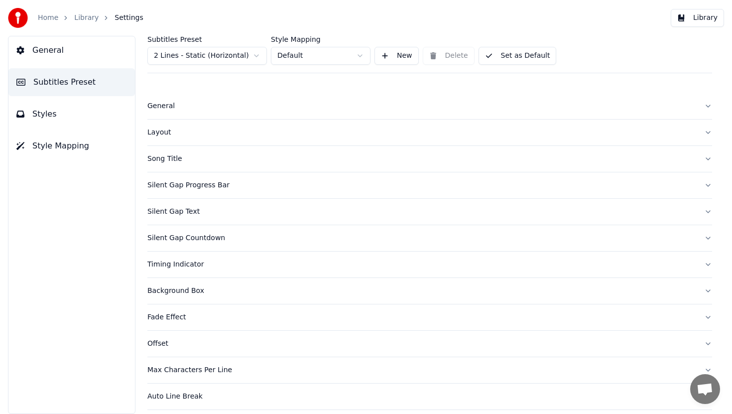
click at [156, 106] on div "General" at bounding box center [421, 106] width 549 height 10
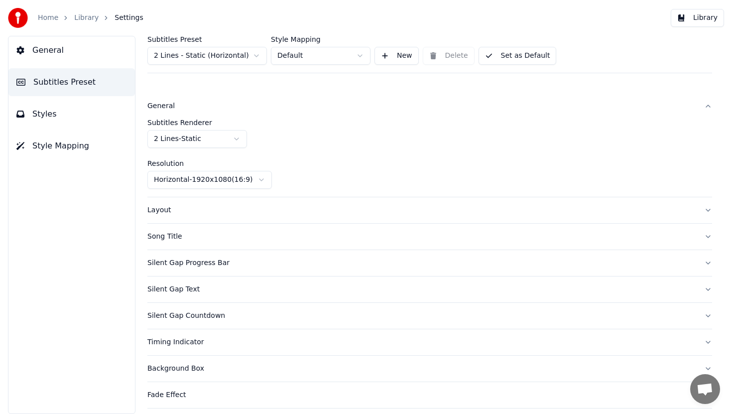
click at [94, 148] on button "Style Mapping" at bounding box center [71, 146] width 126 height 28
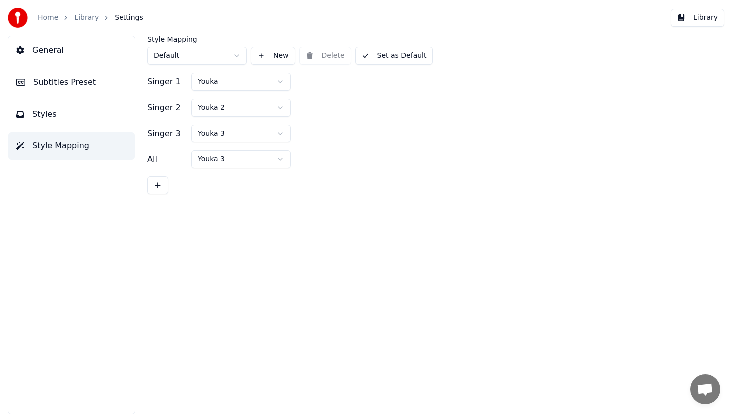
click at [82, 64] on div "General Subtitles Preset Styles Style Mapping" at bounding box center [71, 225] width 127 height 378
click at [70, 97] on div "General Subtitles Preset Styles Style Mapping" at bounding box center [71, 225] width 127 height 378
click at [79, 89] on button "Subtitles Preset" at bounding box center [71, 82] width 126 height 28
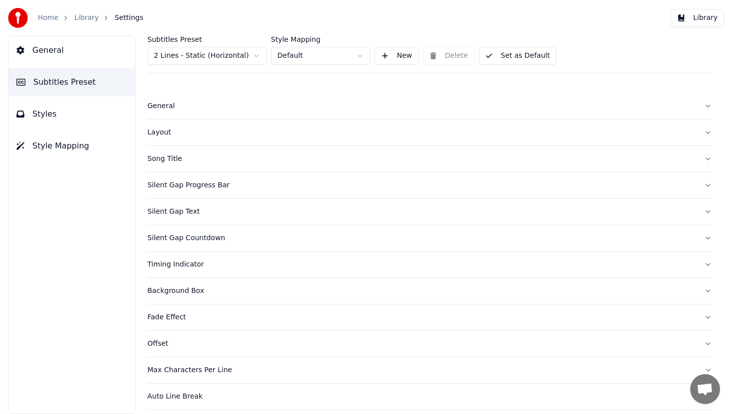
scroll to position [5, 0]
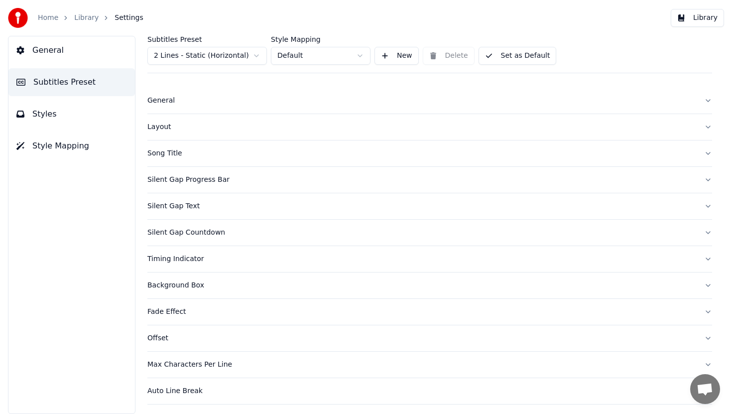
click at [700, 21] on button "Library" at bounding box center [697, 18] width 53 height 18
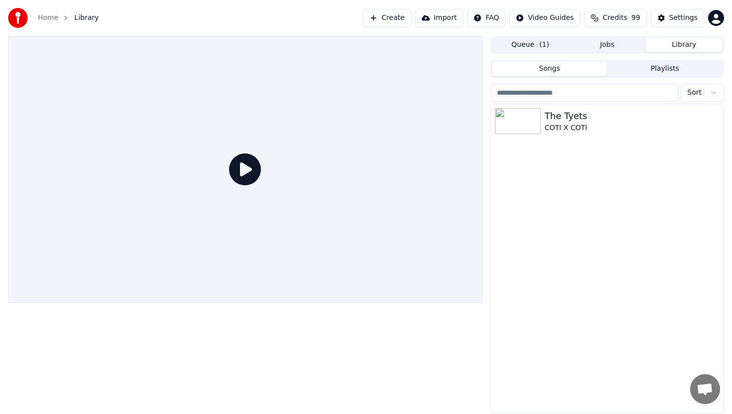
click at [539, 148] on div "The Tyets COTI X COTI" at bounding box center [607, 258] width 232 height 309
click at [552, 126] on div "COTI X COTI" at bounding box center [627, 128] width 165 height 10
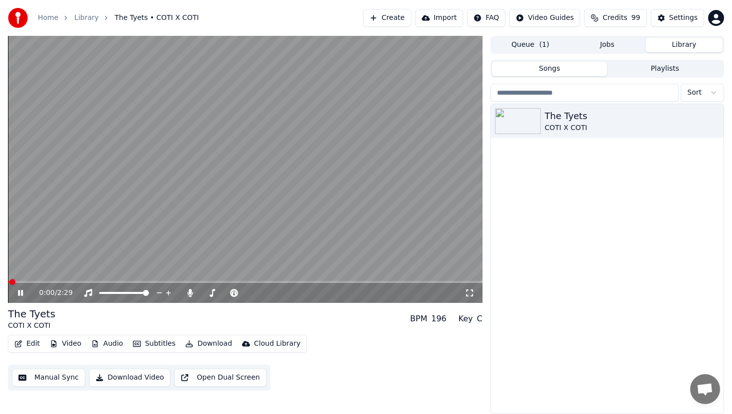
click at [21, 343] on icon "button" at bounding box center [18, 343] width 8 height 7
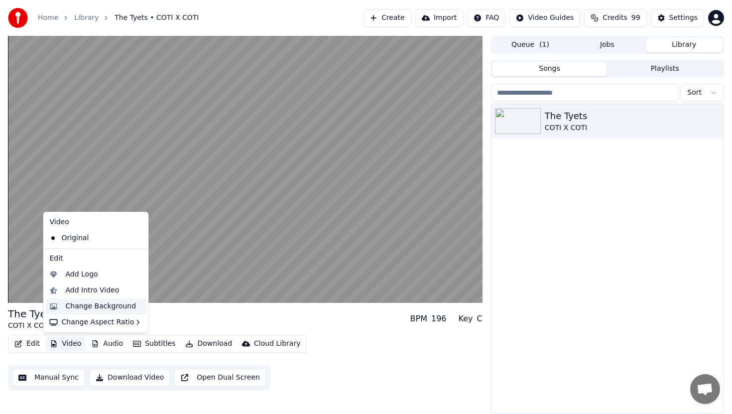
click at [89, 308] on div "Change Background" at bounding box center [101, 306] width 71 height 10
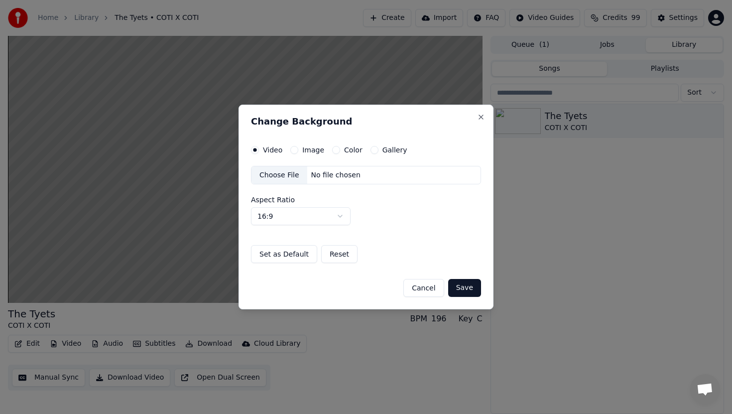
click at [352, 150] on label "Color" at bounding box center [353, 149] width 18 height 7
click at [340, 150] on button "Color" at bounding box center [336, 150] width 8 height 8
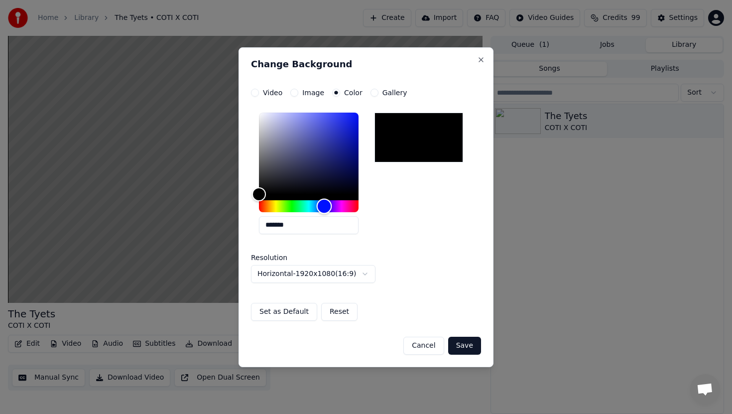
drag, startPoint x: 332, startPoint y: 203, endPoint x: 324, endPoint y: 203, distance: 7.5
click at [324, 203] on div "Hue" at bounding box center [309, 206] width 100 height 12
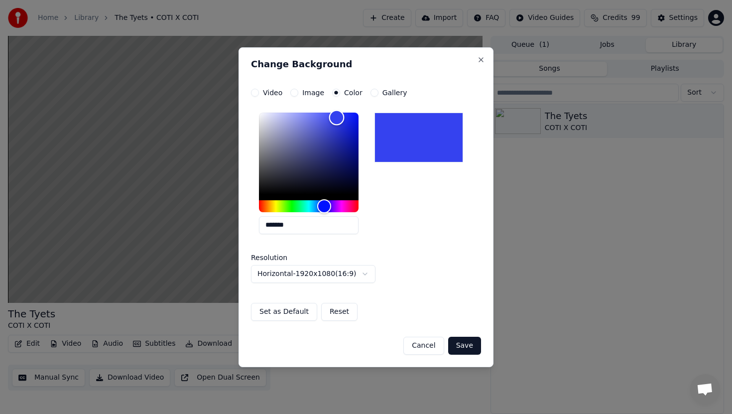
type input "*******"
drag, startPoint x: 331, startPoint y: 120, endPoint x: 403, endPoint y: 106, distance: 73.2
click at [403, 106] on div "**********" at bounding box center [366, 205] width 230 height 232
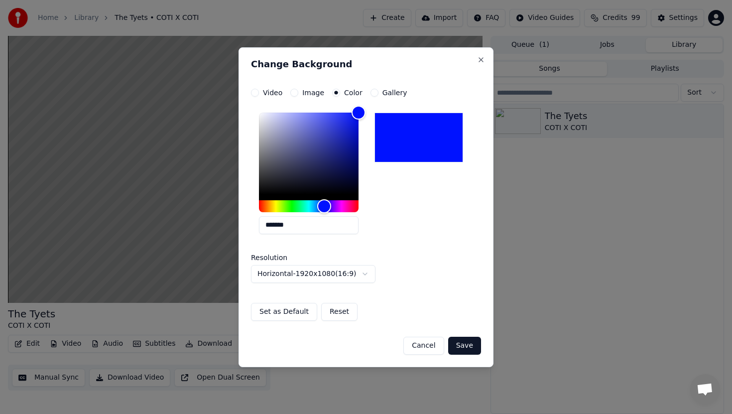
click at [471, 347] on button "Save" at bounding box center [464, 346] width 33 height 18
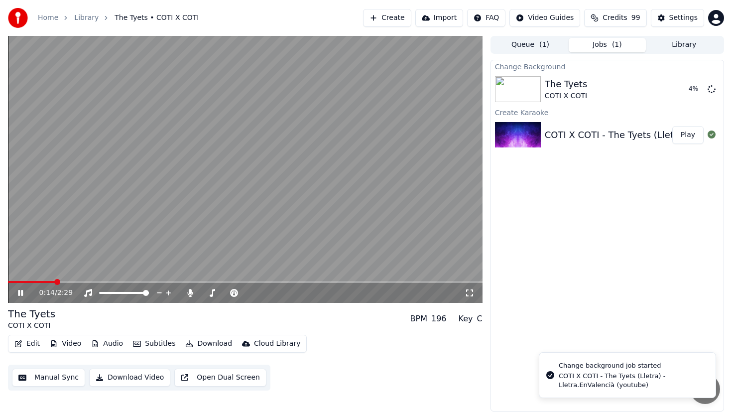
click at [396, 206] on video at bounding box center [245, 169] width 474 height 267
click at [597, 94] on div "The Tyets COTI X COTI" at bounding box center [607, 89] width 124 height 24
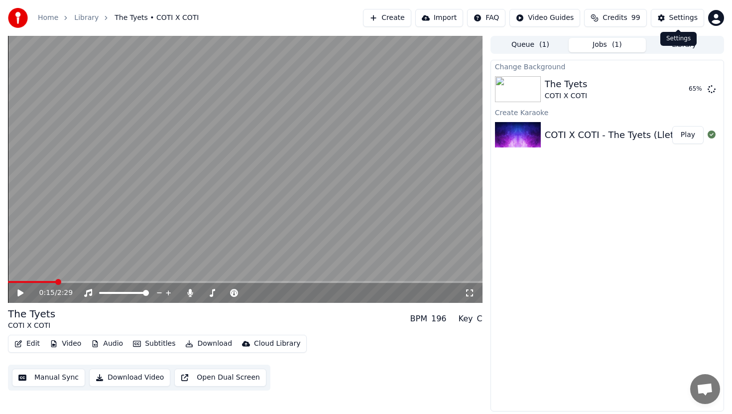
click at [665, 18] on button "Settings" at bounding box center [677, 18] width 53 height 18
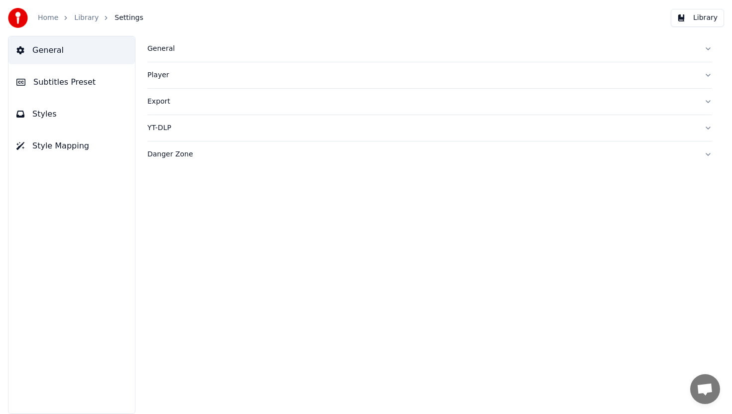
click at [55, 110] on button "Styles" at bounding box center [71, 114] width 126 height 28
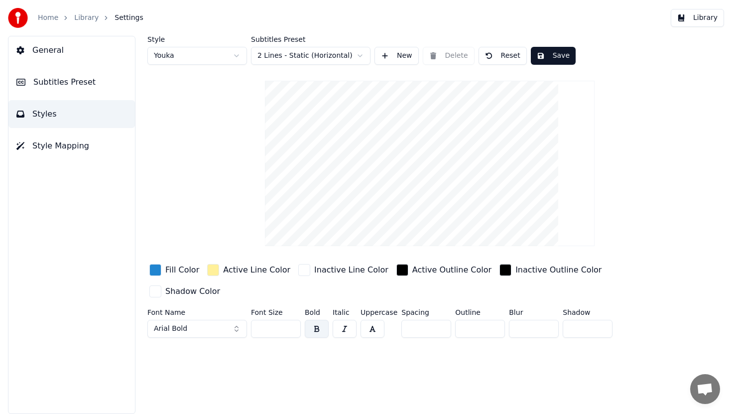
click at [211, 264] on div "button" at bounding box center [213, 270] width 12 height 12
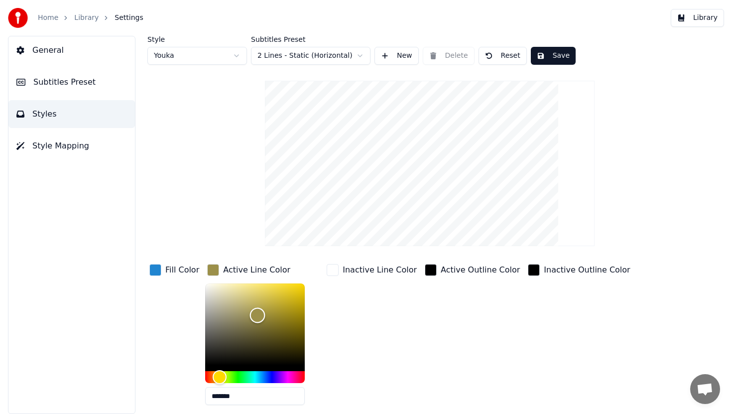
type input "*******"
drag, startPoint x: 255, startPoint y: 315, endPoint x: 167, endPoint y: 242, distance: 113.8
click at [167, 242] on div "Style Youka Subtitles Preset 2 Lines - Static (Horizontal) New Delete Reset Sav…" at bounding box center [429, 255] width 565 height 439
click at [152, 266] on div "button" at bounding box center [155, 270] width 12 height 12
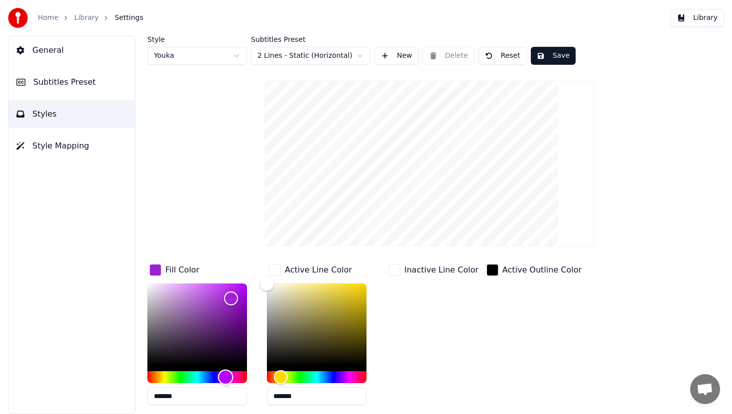
type input "*******"
drag, startPoint x: 225, startPoint y: 377, endPoint x: 328, endPoint y: 377, distance: 102.6
click at [327, 377] on div "Fill Color ******* Active Line Color ******* Inactive Line Color Active Outline…" at bounding box center [403, 348] width 512 height 172
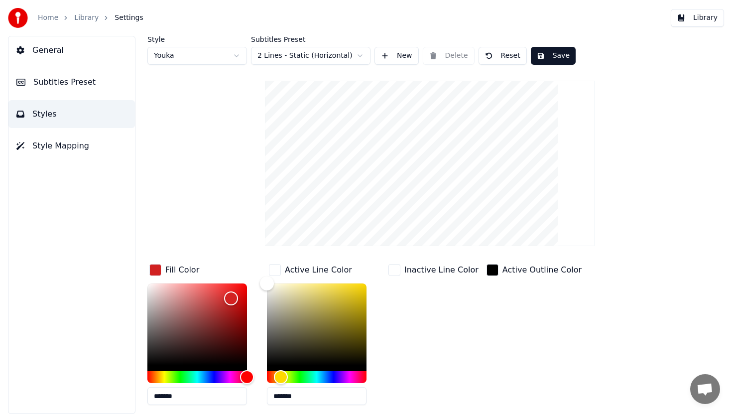
click at [250, 200] on div "Style Youka Subtitles Preset 2 Lines - Static (Horizontal) New Delete Reset Sav…" at bounding box center [429, 255] width 565 height 439
click at [550, 54] on button "Save" at bounding box center [553, 56] width 45 height 18
click at [690, 22] on button "Library" at bounding box center [697, 18] width 53 height 18
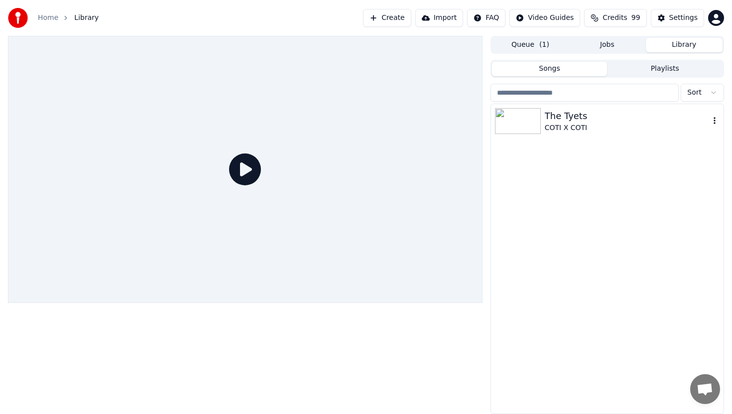
click at [627, 121] on div "The Tyets" at bounding box center [627, 116] width 165 height 14
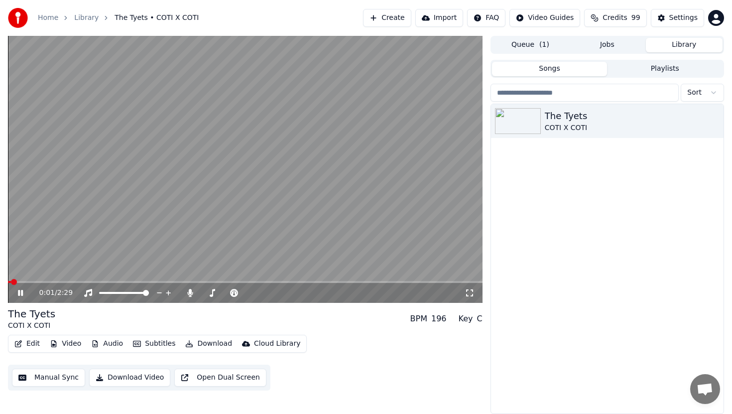
click at [21, 281] on span at bounding box center [245, 282] width 474 height 2
click at [17, 281] on span at bounding box center [12, 282] width 9 height 2
click at [13, 281] on span at bounding box center [11, 282] width 6 height 2
click at [418, 190] on video at bounding box center [245, 169] width 474 height 267
click at [368, 174] on video at bounding box center [245, 169] width 474 height 267
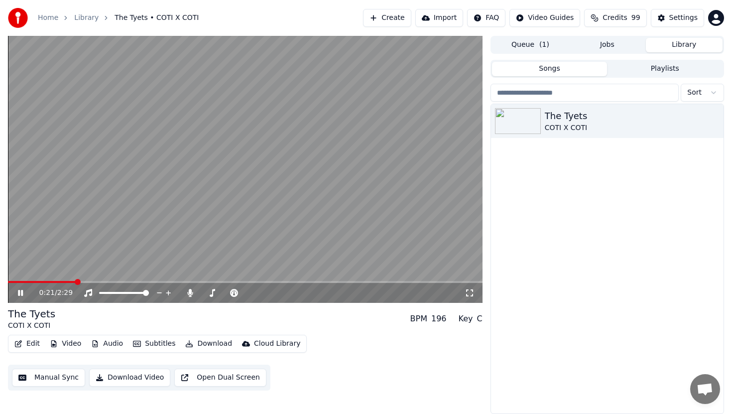
click at [410, 234] on video at bounding box center [245, 169] width 474 height 267
click at [600, 120] on div "The Tyets" at bounding box center [627, 116] width 165 height 14
click at [716, 123] on icon "button" at bounding box center [714, 120] width 10 height 8
click at [698, 186] on div "Debug Info" at bounding box center [695, 187] width 77 height 16
click at [631, 197] on div "The Tyets COTI X COTI" at bounding box center [607, 258] width 232 height 309
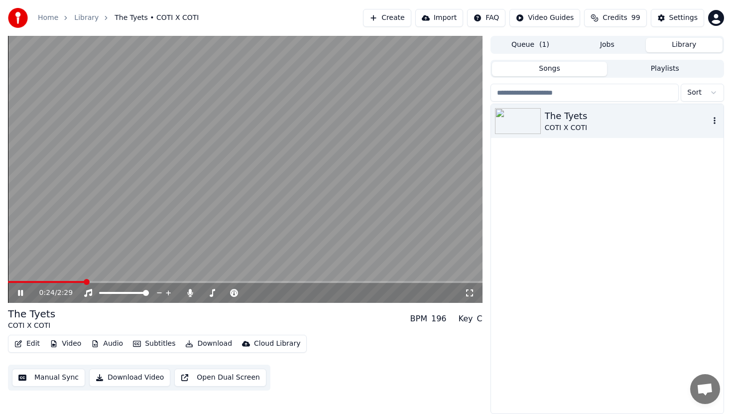
click at [114, 277] on video at bounding box center [245, 169] width 474 height 267
click at [116, 281] on span at bounding box center [245, 282] width 474 height 2
click at [330, 186] on video at bounding box center [245, 169] width 474 height 267
click at [385, 165] on video at bounding box center [245, 169] width 474 height 267
click at [376, 17] on button "Create" at bounding box center [387, 18] width 48 height 18
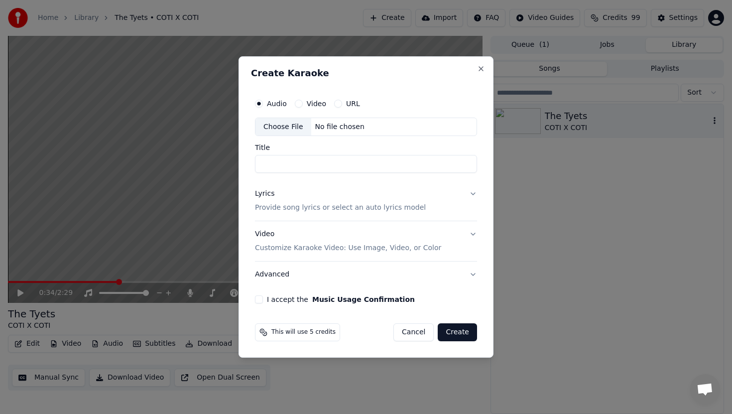
click at [289, 128] on div "Choose File" at bounding box center [283, 127] width 56 height 18
type input "**********"
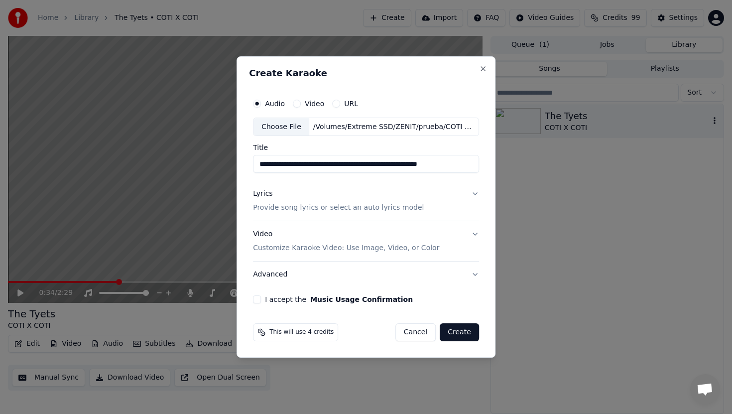
click at [293, 191] on div "Lyrics Provide song lyrics or select an auto lyrics model" at bounding box center [338, 201] width 171 height 24
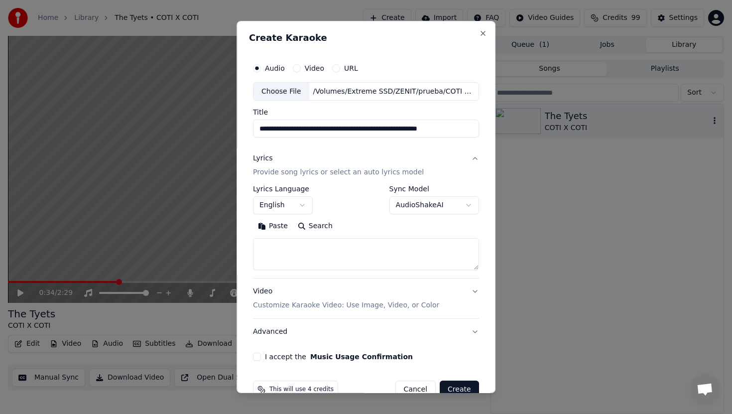
click at [306, 256] on textarea at bounding box center [366, 254] width 226 height 32
paste textarea "**********"
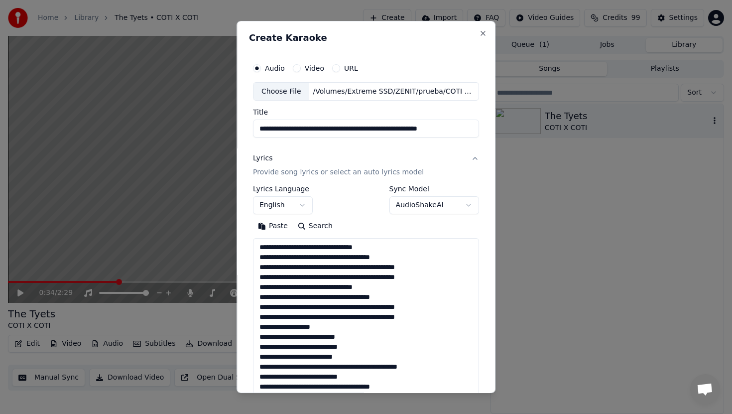
scroll to position [291, 0]
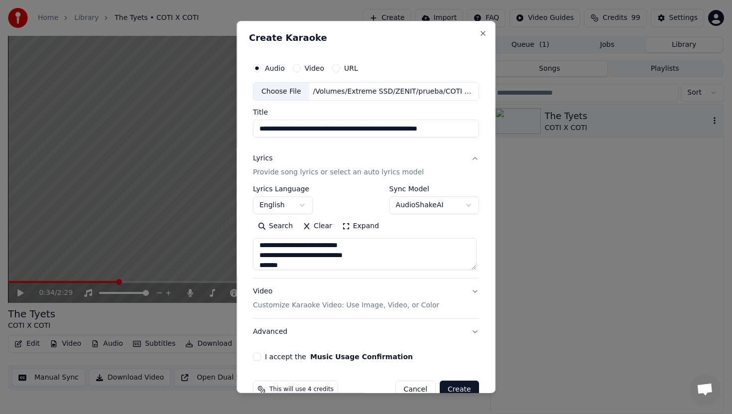
type textarea "**********"
click at [278, 204] on body "**********" at bounding box center [366, 207] width 732 height 414
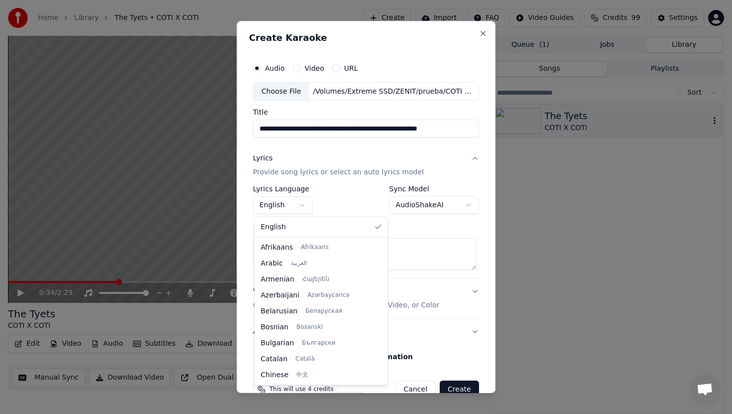
select select "**"
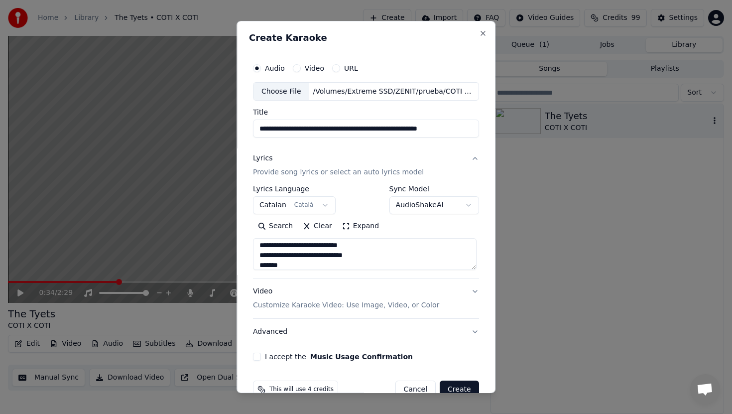
scroll to position [22, 0]
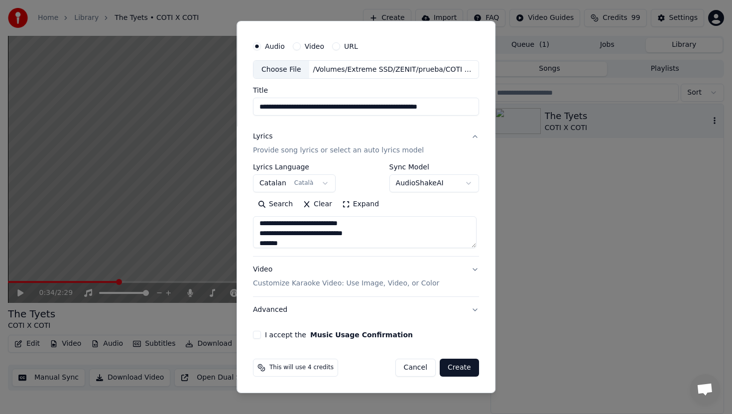
click at [286, 334] on label "I accept the Music Usage Confirmation" at bounding box center [339, 334] width 148 height 7
click at [261, 334] on button "I accept the Music Usage Confirmation" at bounding box center [257, 335] width 8 height 8
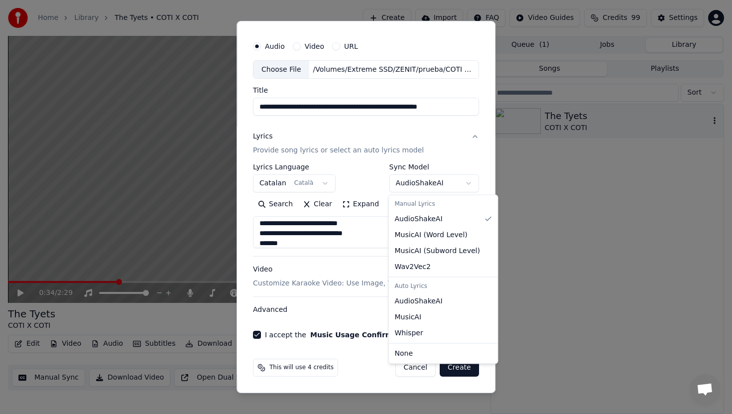
click at [449, 182] on body "**********" at bounding box center [366, 207] width 732 height 414
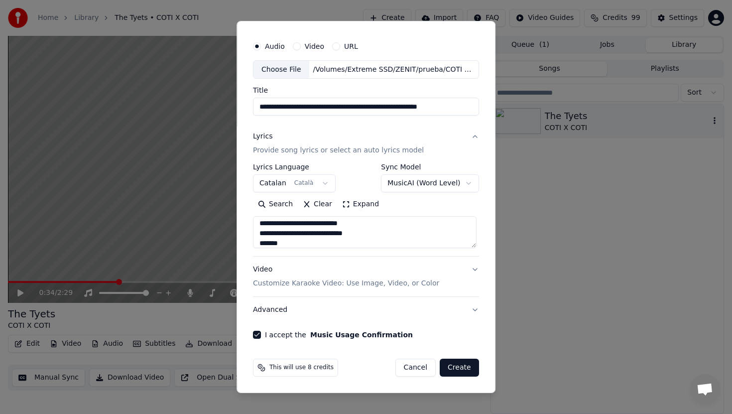
click at [466, 371] on button "Create" at bounding box center [459, 367] width 39 height 18
select select "**********"
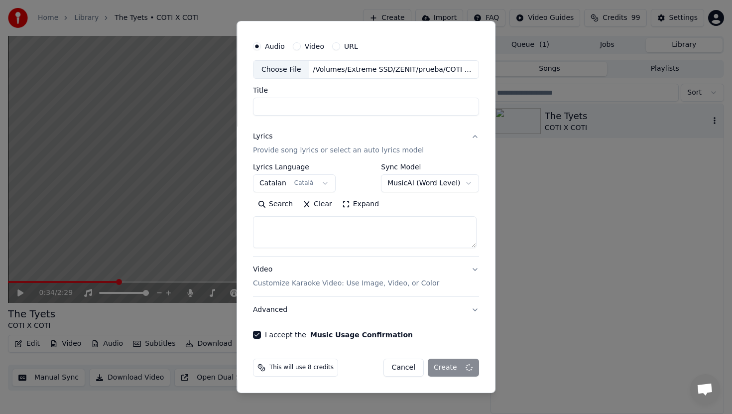
scroll to position [0, 0]
select select
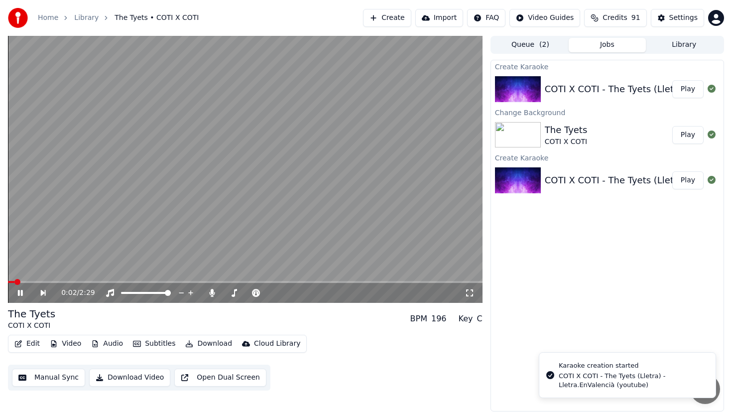
click at [40, 281] on span at bounding box center [245, 282] width 474 height 2
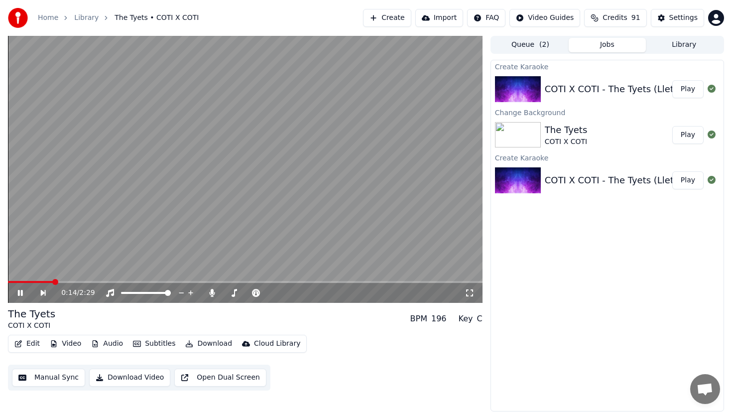
click at [328, 251] on video at bounding box center [245, 169] width 474 height 267
click at [83, 280] on video at bounding box center [245, 169] width 474 height 267
click at [86, 283] on div "0:15 / 2:29" at bounding box center [245, 293] width 474 height 20
click at [417, 224] on video at bounding box center [245, 169] width 474 height 267
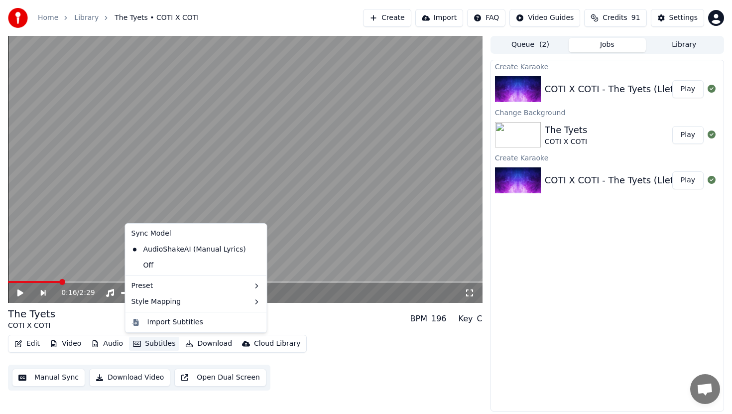
click at [160, 341] on button "Subtitles" at bounding box center [154, 344] width 50 height 14
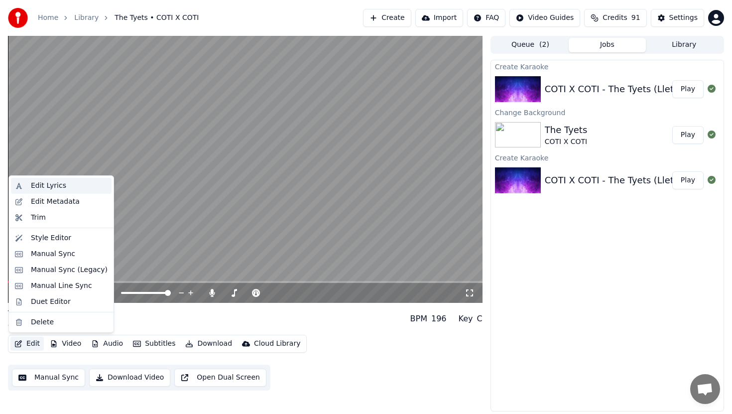
click at [70, 186] on div "Edit Lyrics" at bounding box center [69, 186] width 77 height 10
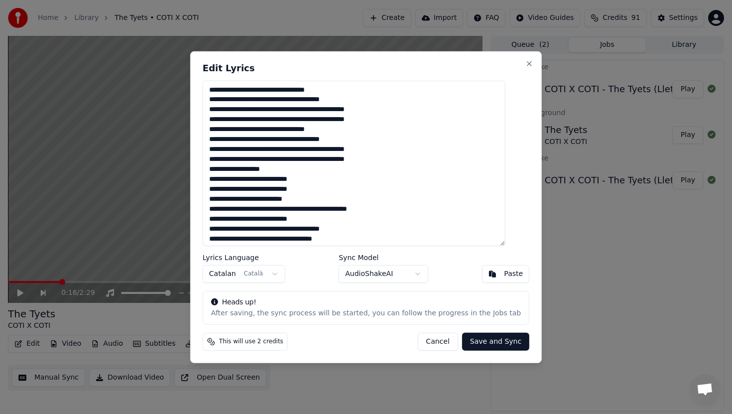
click at [299, 99] on textarea at bounding box center [354, 162] width 303 height 165
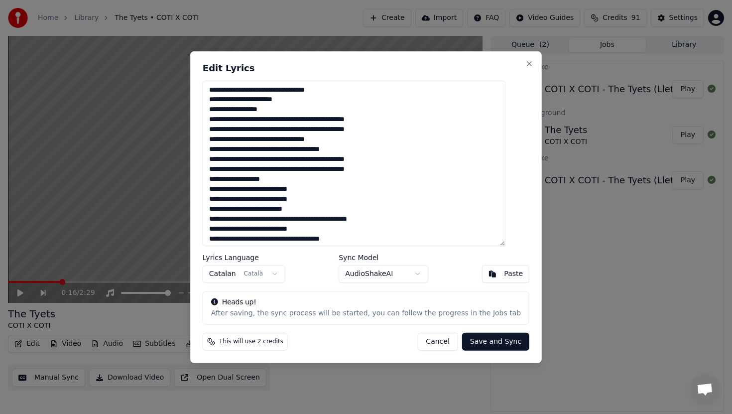
click at [312, 118] on textarea at bounding box center [354, 162] width 303 height 165
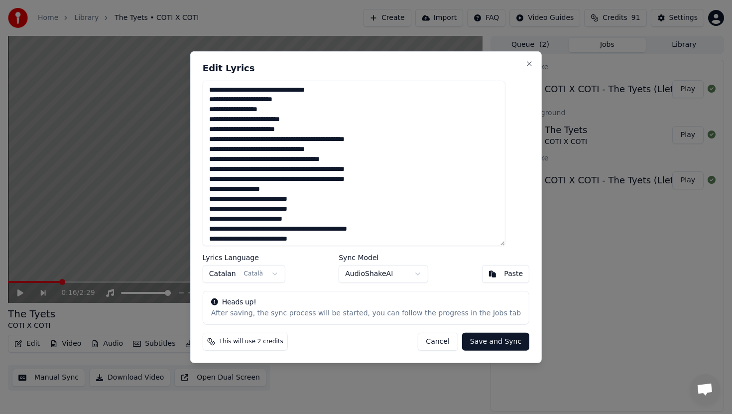
click at [292, 140] on textarea at bounding box center [354, 162] width 303 height 165
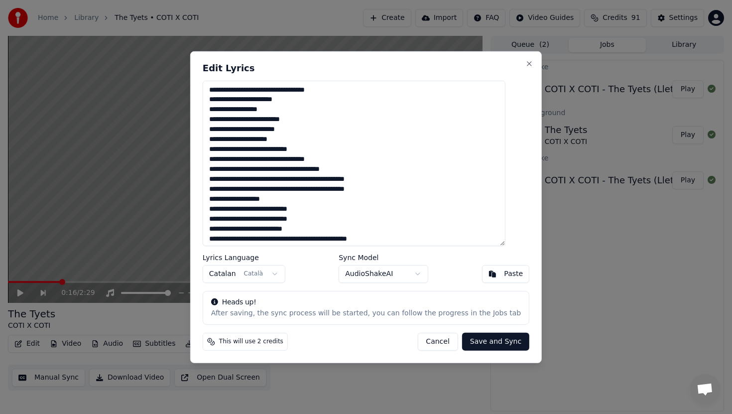
click at [276, 159] on textarea at bounding box center [354, 162] width 303 height 165
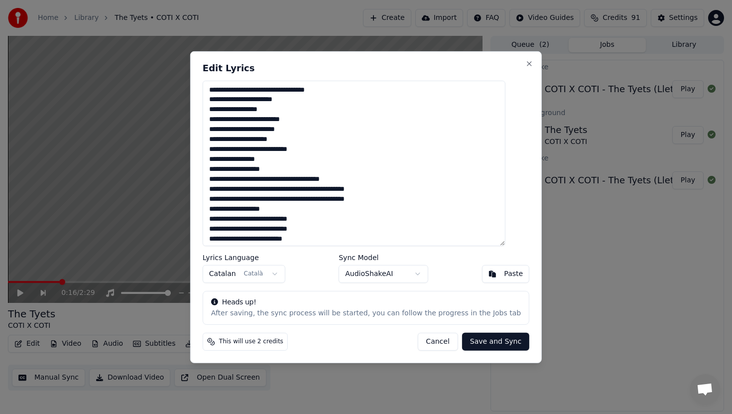
click at [301, 181] on textarea at bounding box center [354, 162] width 303 height 165
click at [314, 198] on textarea at bounding box center [354, 162] width 303 height 165
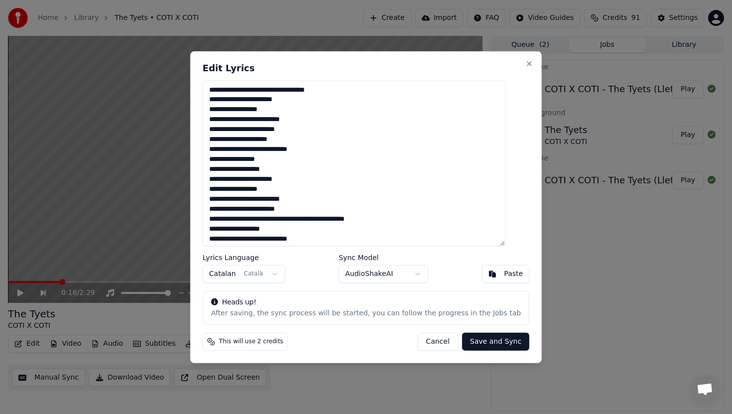
click at [314, 219] on textarea at bounding box center [354, 162] width 303 height 165
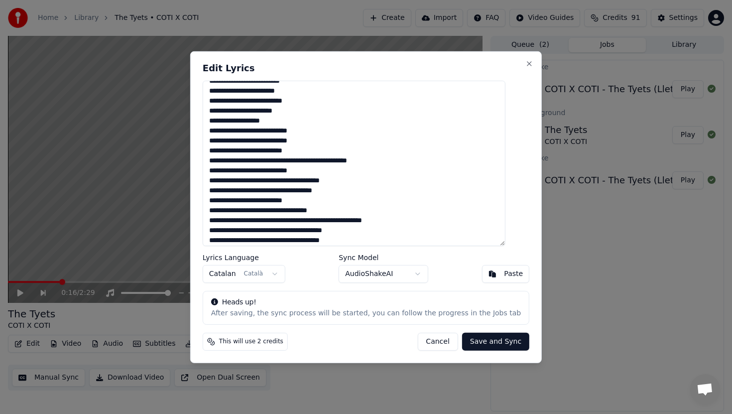
scroll to position [121, 0]
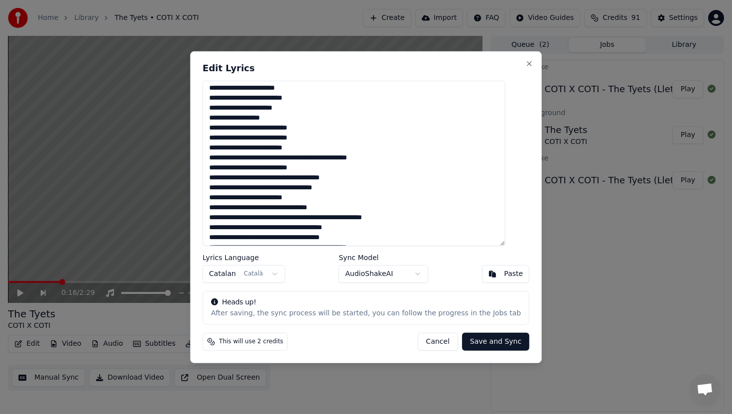
click at [303, 157] on textarea at bounding box center [354, 162] width 303 height 165
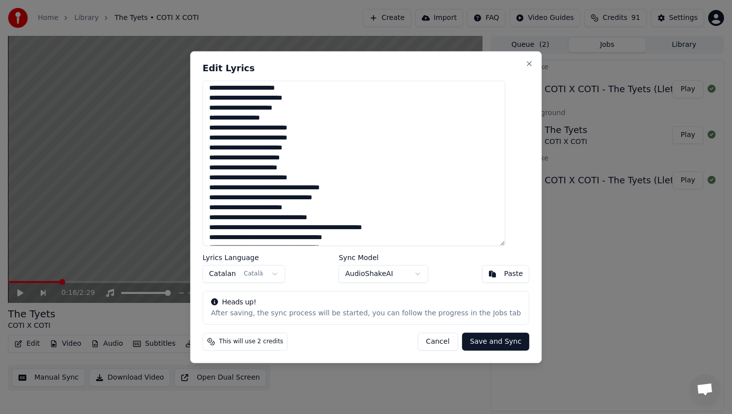
click at [281, 189] on textarea at bounding box center [354, 162] width 303 height 165
click at [296, 209] on textarea at bounding box center [354, 162] width 303 height 165
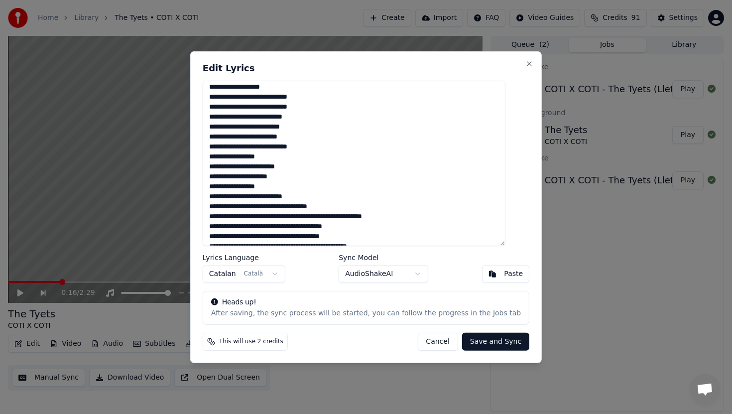
scroll to position [162, 0]
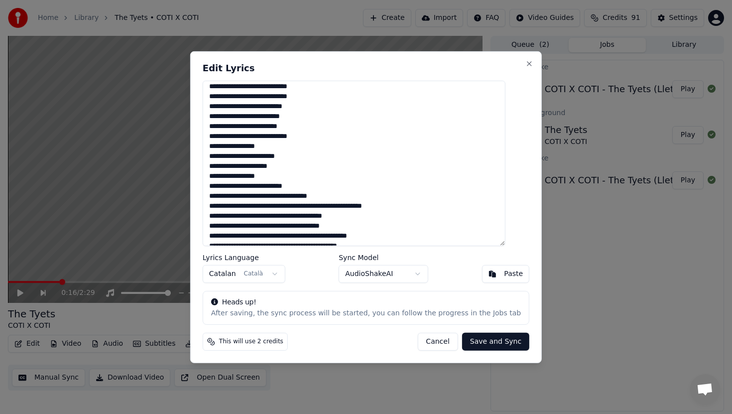
click at [333, 204] on textarea at bounding box center [354, 162] width 303 height 165
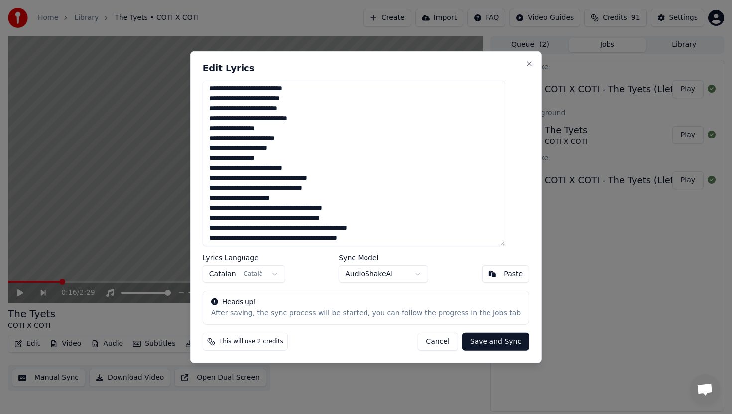
scroll to position [181, 0]
click at [293, 208] on textarea at bounding box center [354, 162] width 303 height 165
click at [300, 229] on textarea at bounding box center [354, 162] width 303 height 165
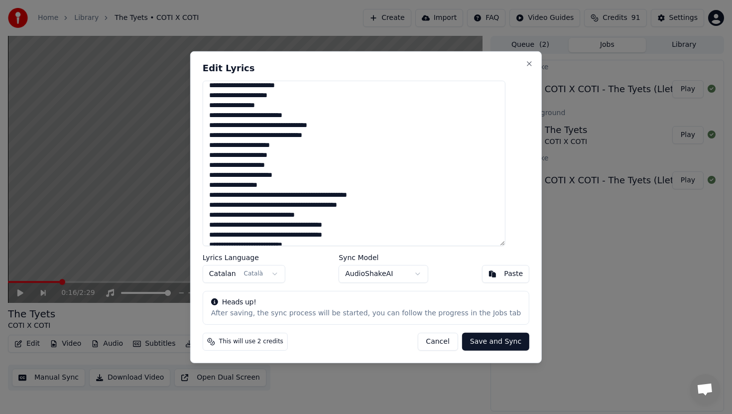
scroll to position [243, 0]
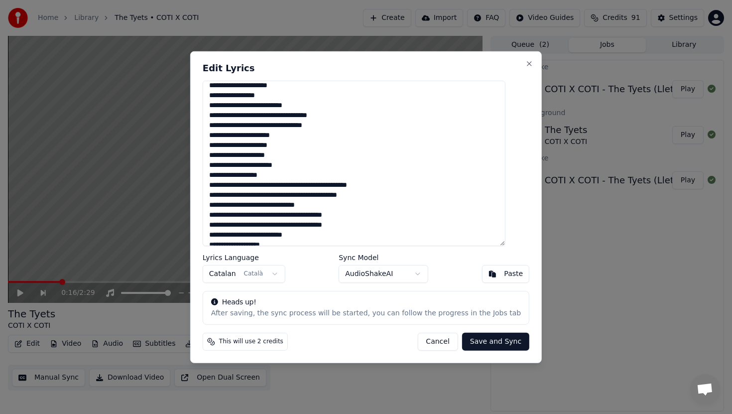
click at [313, 185] on textarea at bounding box center [354, 162] width 303 height 165
click at [291, 204] on textarea at bounding box center [354, 162] width 303 height 165
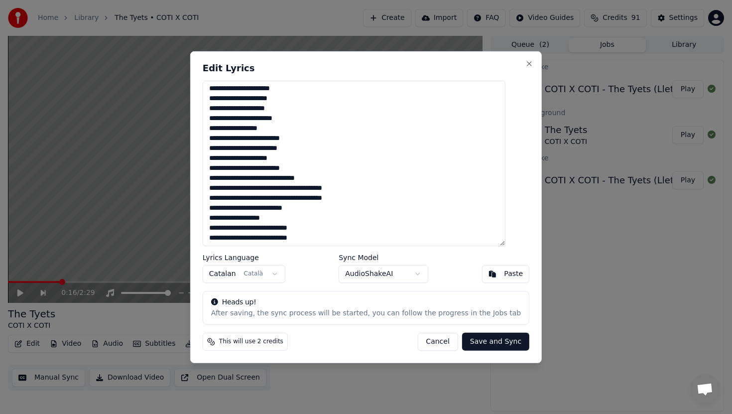
scroll to position [311, 0]
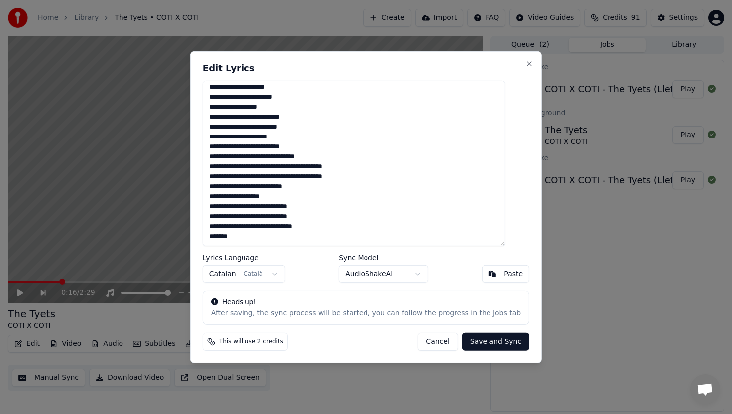
type textarea "**********"
click at [477, 341] on button "Save and Sync" at bounding box center [495, 342] width 67 height 18
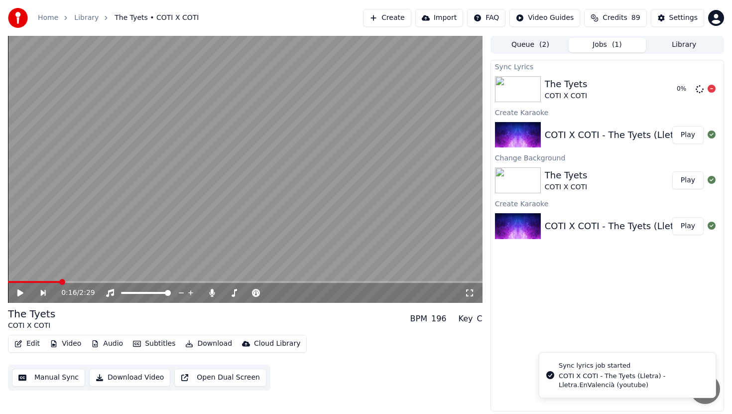
click at [567, 86] on div "The Tyets" at bounding box center [566, 84] width 43 height 14
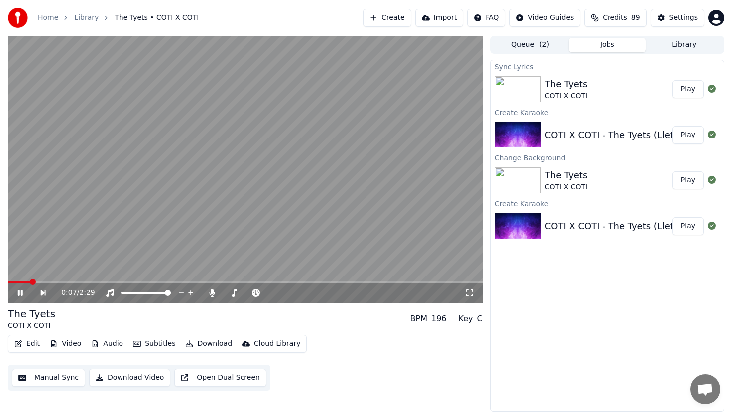
click at [30, 281] on span at bounding box center [19, 282] width 22 height 2
click at [197, 340] on button "Download" at bounding box center [208, 344] width 55 height 14
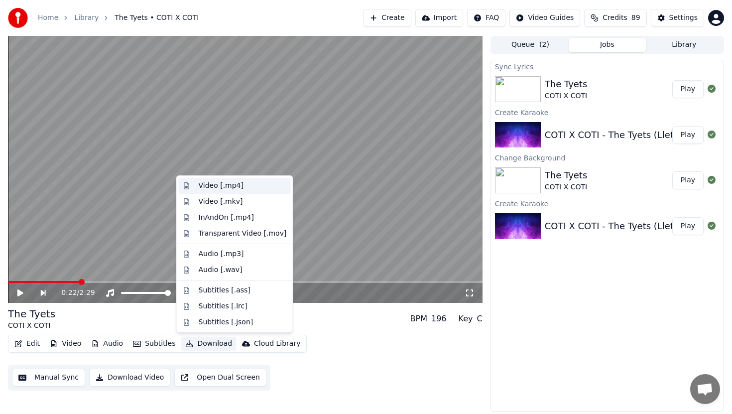
click at [247, 186] on div "Video [.mp4]" at bounding box center [243, 186] width 88 height 10
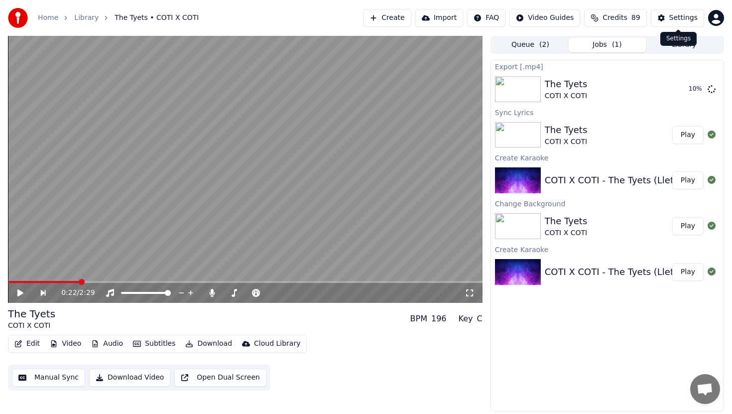
click at [685, 24] on button "Settings" at bounding box center [677, 18] width 53 height 18
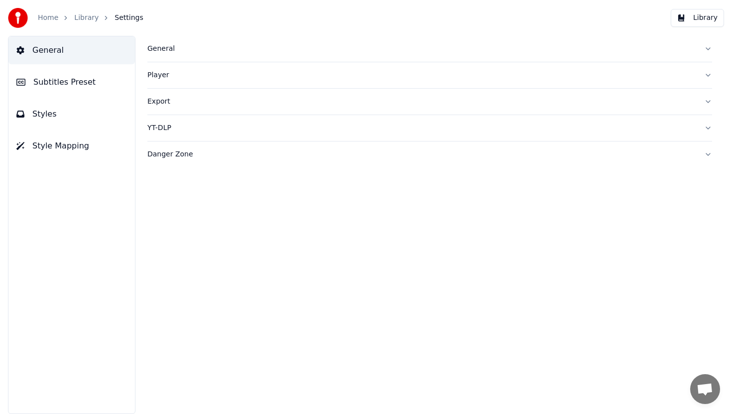
click at [78, 75] on button "Subtitles Preset" at bounding box center [71, 82] width 126 height 28
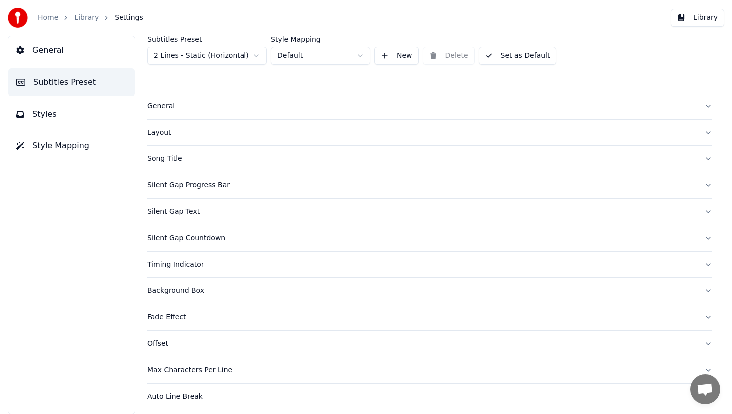
click at [75, 48] on button "General" at bounding box center [71, 50] width 126 height 28
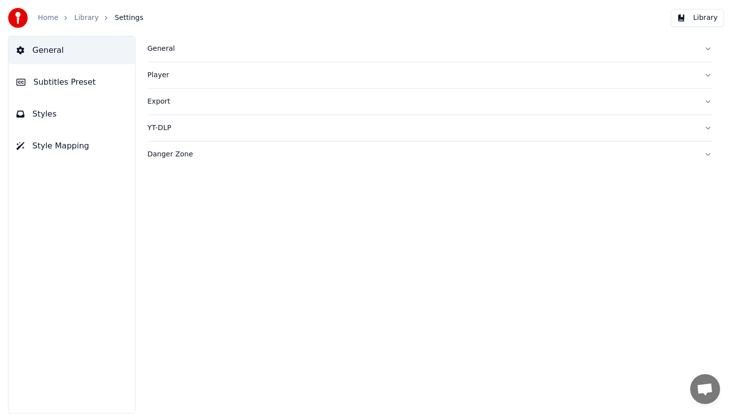
click at [181, 56] on button "General" at bounding box center [429, 49] width 565 height 26
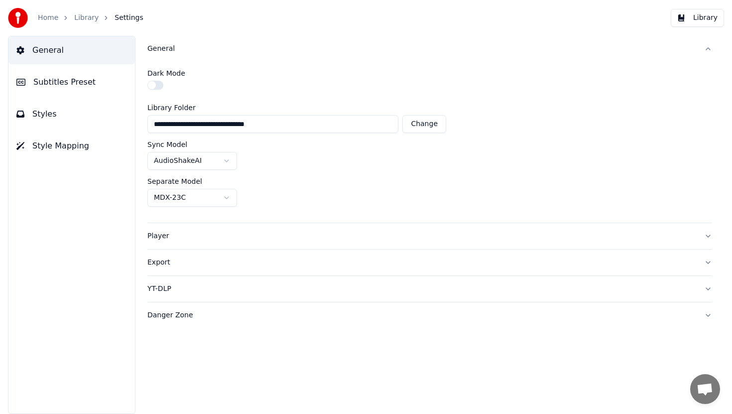
click at [82, 18] on link "Library" at bounding box center [86, 18] width 24 height 10
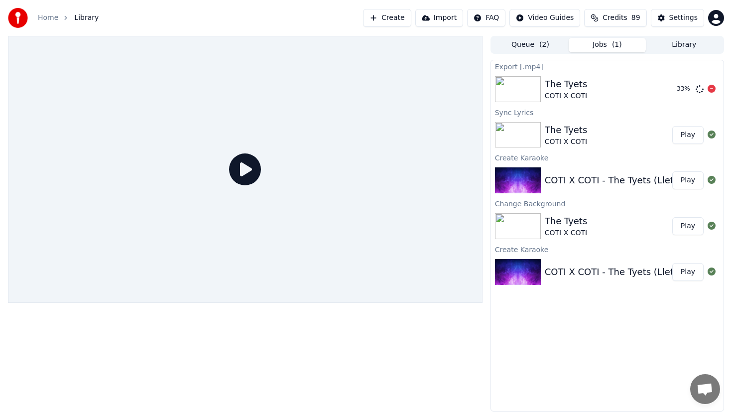
click at [608, 91] on div "The Tyets COTI X COTI" at bounding box center [607, 89] width 124 height 24
click at [679, 89] on button "Show" at bounding box center [686, 89] width 36 height 18
click at [676, 18] on div "Settings" at bounding box center [683, 18] width 28 height 10
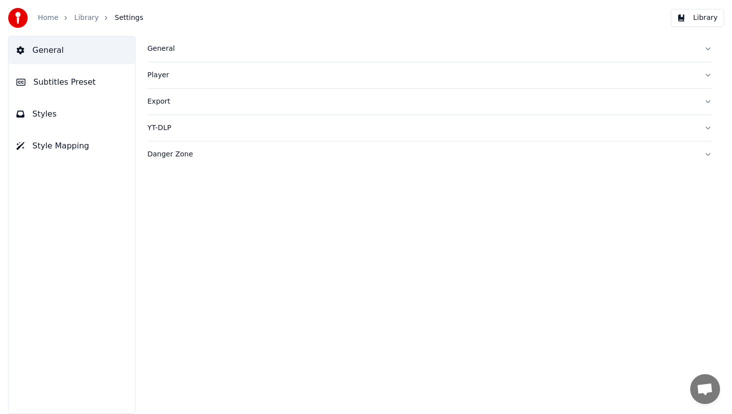
click at [76, 120] on button "Styles" at bounding box center [71, 114] width 126 height 28
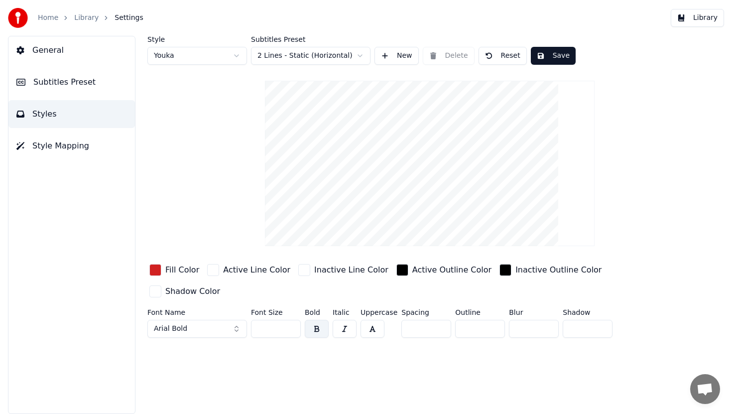
click at [308, 42] on label "Subtitles Preset" at bounding box center [310, 39] width 119 height 7
click at [310, 52] on html "Home Library Settings Library General Subtitles Preset Styles Style Mapping Sty…" at bounding box center [366, 207] width 732 height 414
click at [640, 53] on html "Home Library Settings Library General Subtitles Preset Styles Style Mapping Sty…" at bounding box center [366, 207] width 732 height 414
click at [84, 150] on span "Style Mapping" at bounding box center [60, 146] width 57 height 12
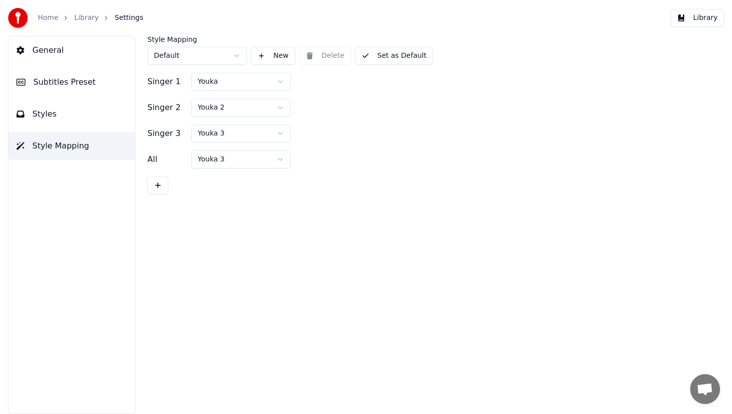
click at [93, 83] on button "Subtitles Preset" at bounding box center [71, 82] width 126 height 28
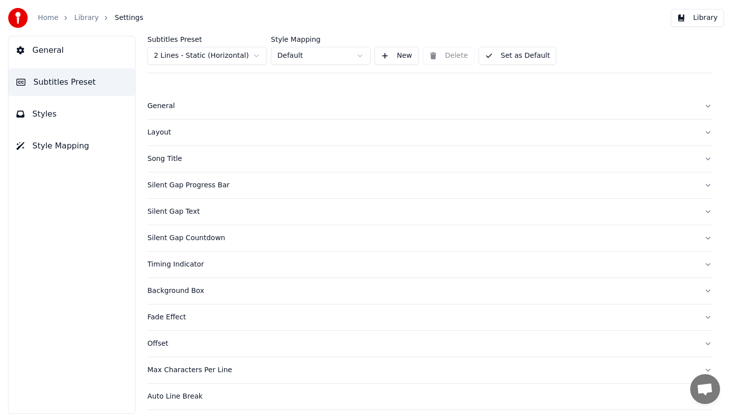
scroll to position [5, 0]
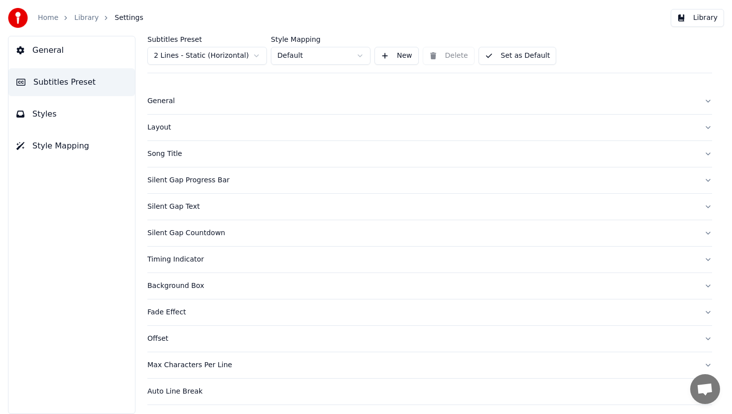
click at [190, 107] on button "General" at bounding box center [429, 101] width 565 height 26
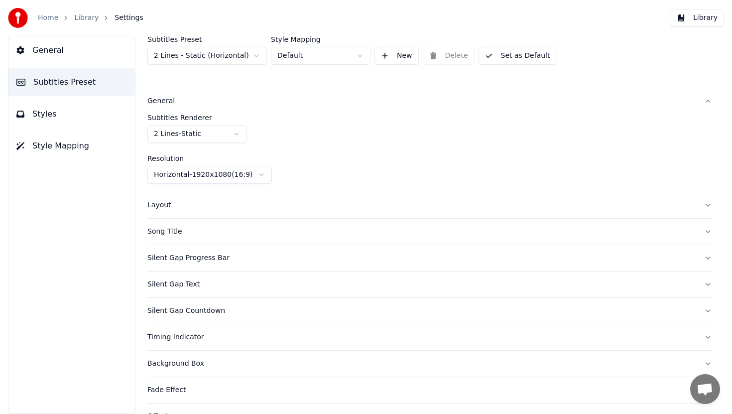
click at [213, 178] on html "Home Library Settings Library General Subtitles Preset Styles Style Mapping Sub…" at bounding box center [366, 207] width 732 height 414
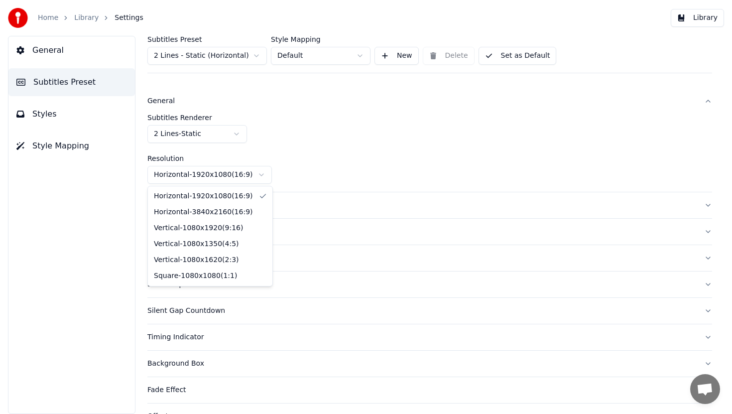
click at [359, 140] on html "Home Library Settings Library General Subtitles Preset Styles Style Mapping Sub…" at bounding box center [366, 207] width 732 height 414
